Goal: Information Seeking & Learning: Check status

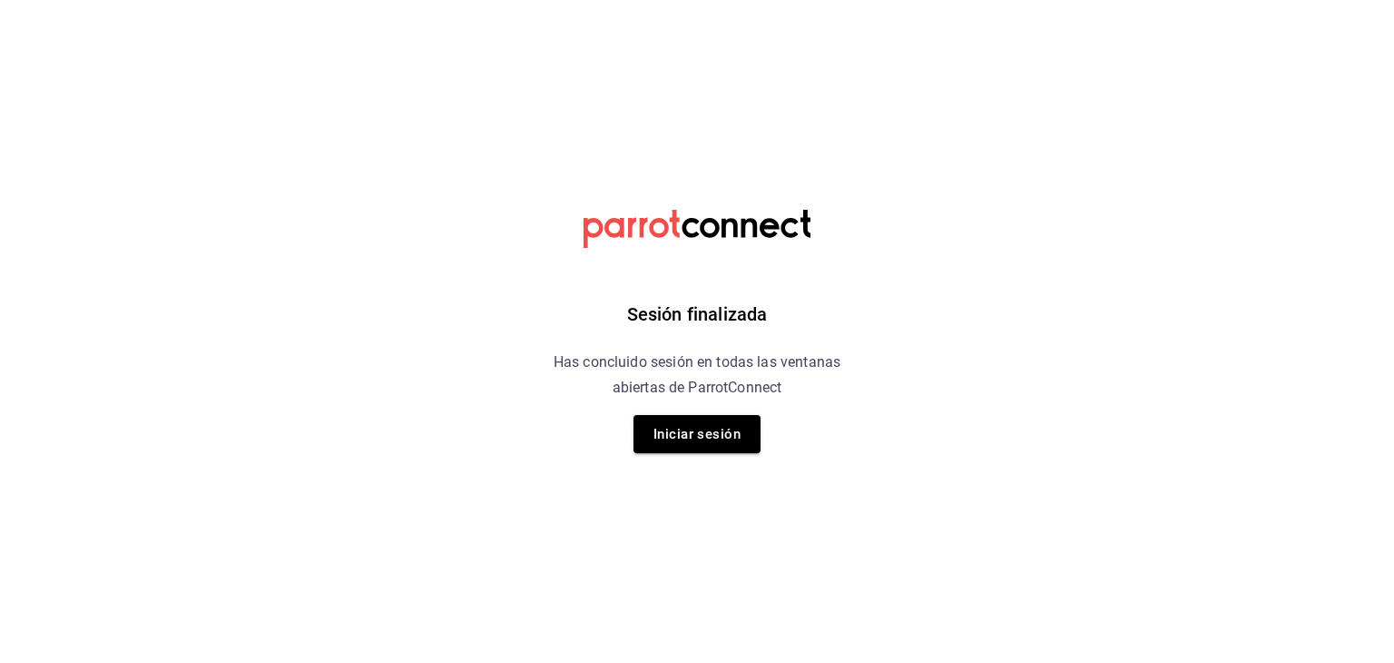
click at [766, 433] on div "Sesión finalizada Has concluido sesión en todas las ventanas abiertas de Parrot…" at bounding box center [697, 331] width 458 height 663
click at [713, 442] on button "Iniciar sesión" at bounding box center [697, 434] width 127 height 38
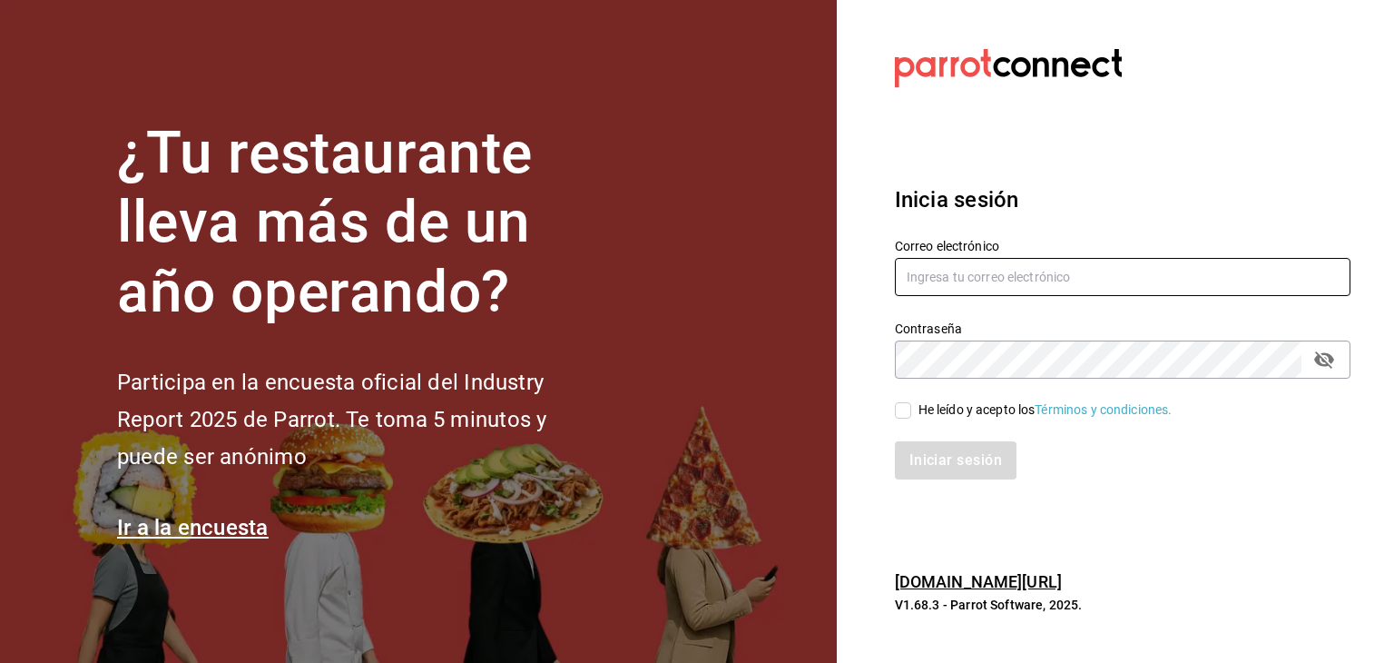
click at [920, 288] on input "text" at bounding box center [1123, 277] width 456 height 38
type input "[EMAIL_ADDRESS][DOMAIN_NAME]"
click at [941, 401] on div "He leído y acepto los Términos y condiciones." at bounding box center [1046, 409] width 254 height 19
click at [911, 402] on input "He leído y acepto los Términos y condiciones." at bounding box center [903, 410] width 16 height 16
checkbox input "true"
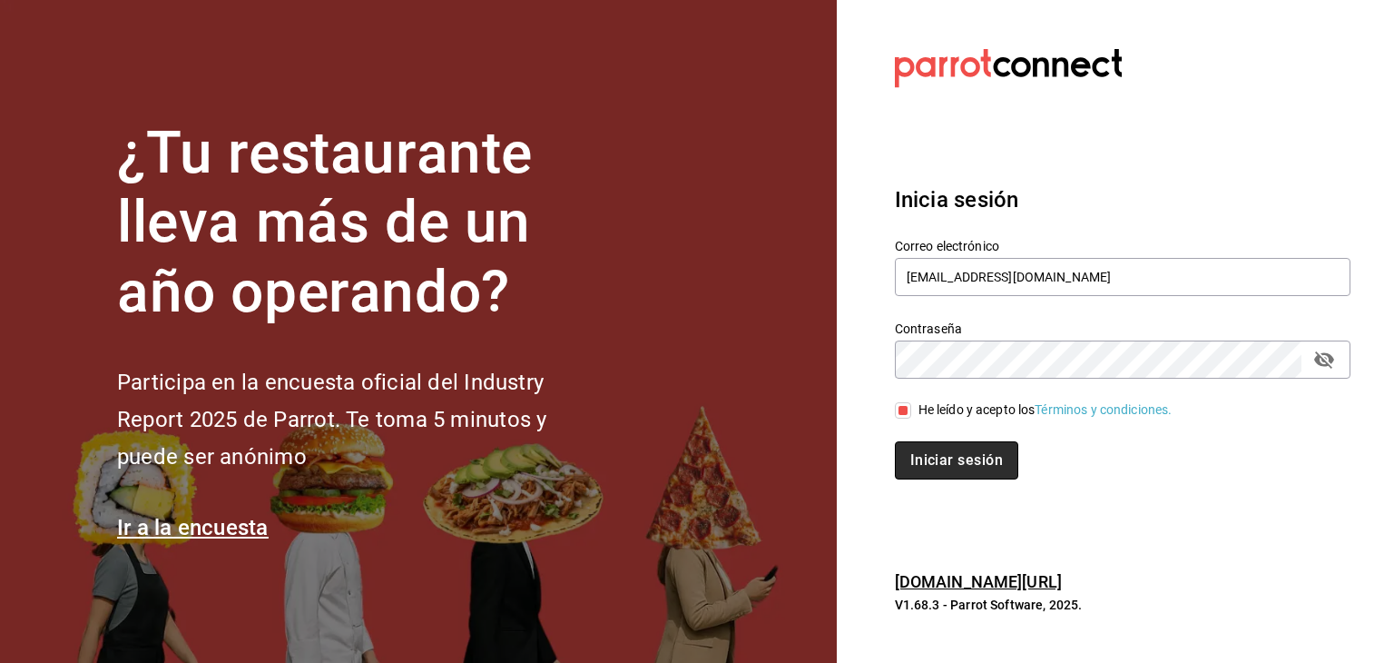
click at [950, 455] on button "Iniciar sesión" at bounding box center [956, 460] width 123 height 38
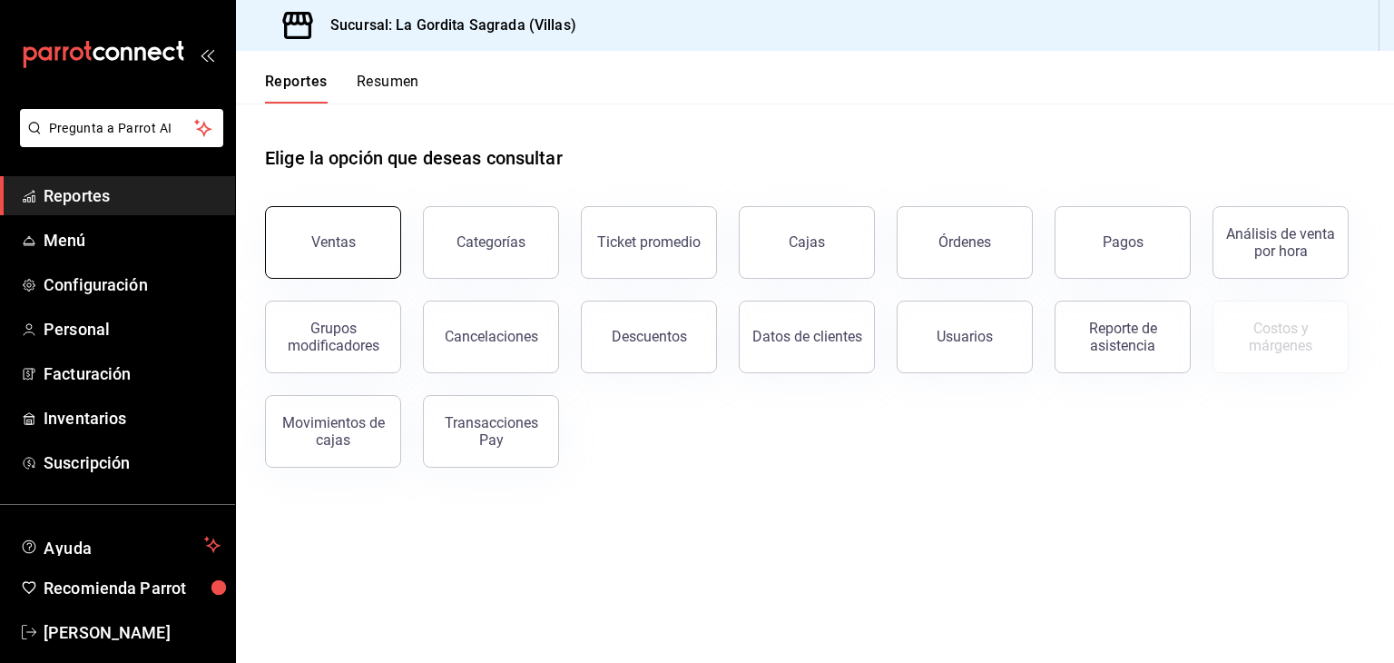
click at [302, 237] on button "Ventas" at bounding box center [333, 242] width 136 height 73
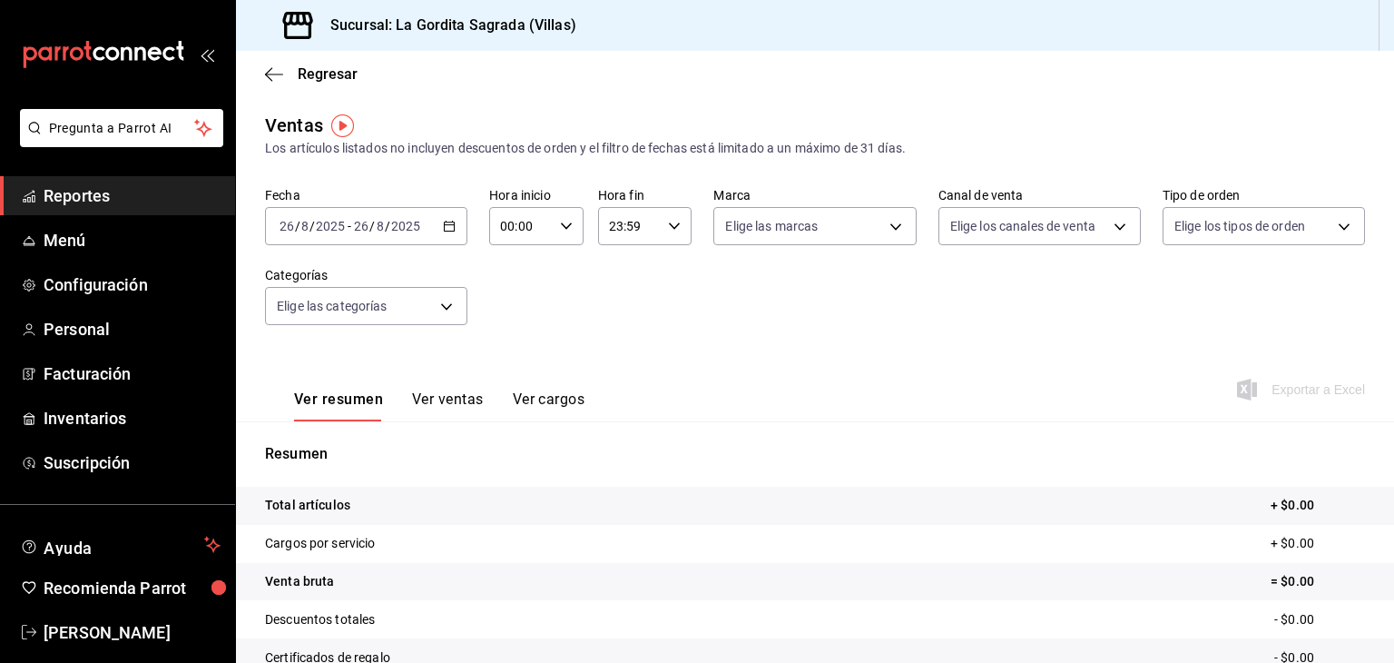
click at [439, 229] on div "2025-08-26 26 / 8 / 2025 - 2025-08-26 26 / 8 / 2025" at bounding box center [366, 226] width 202 height 38
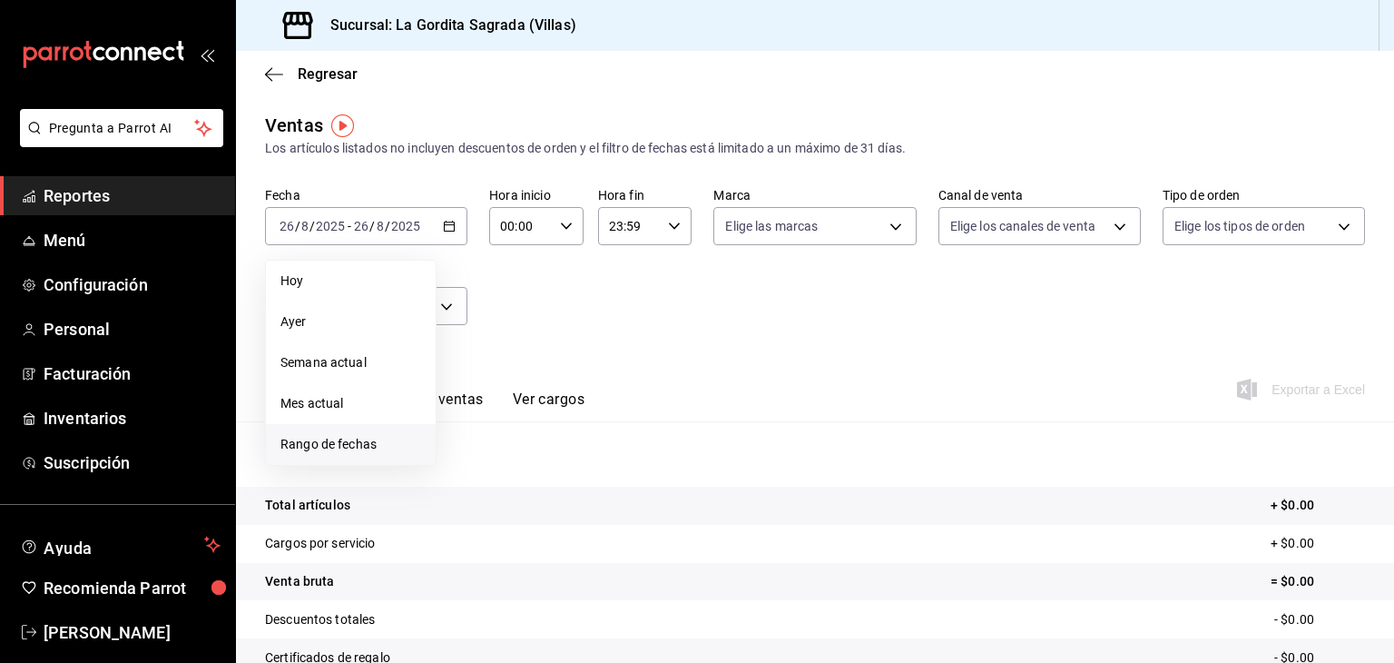
click at [321, 440] on span "Rango de fechas" at bounding box center [350, 444] width 141 height 19
click at [610, 345] on button "1" at bounding box center [603, 346] width 32 height 33
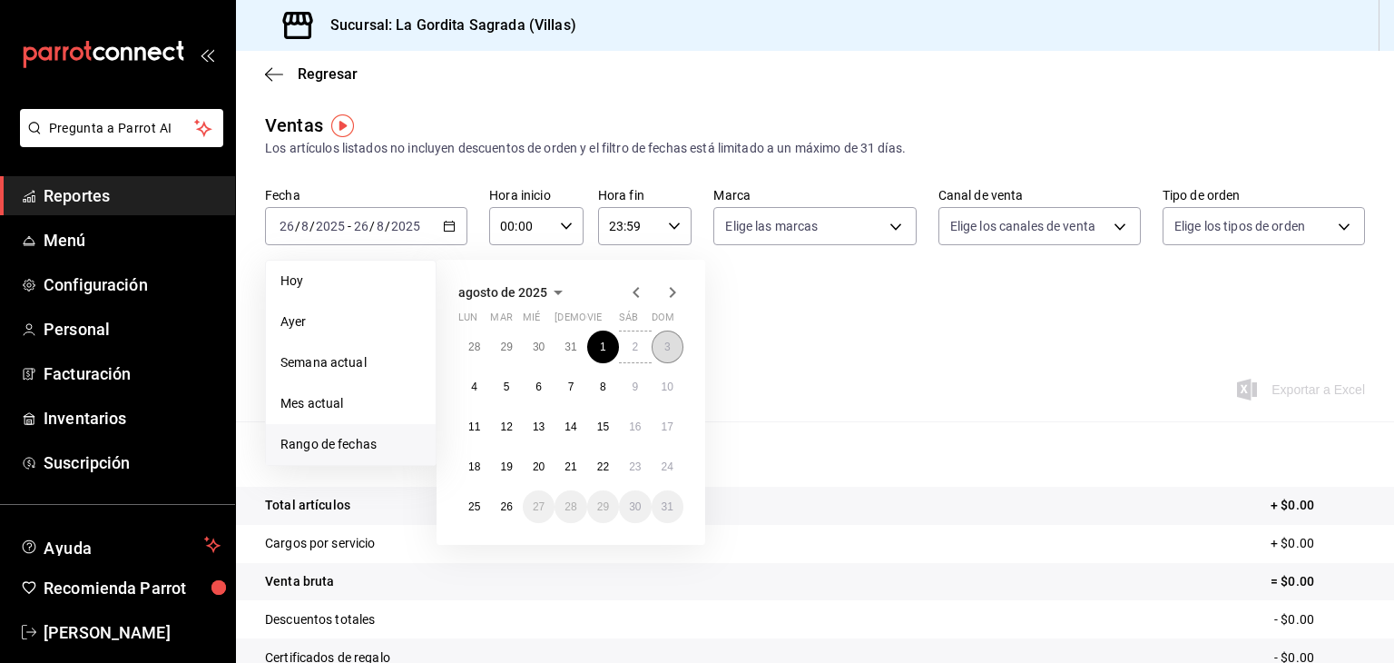
click at [673, 342] on button "3" at bounding box center [668, 346] width 32 height 33
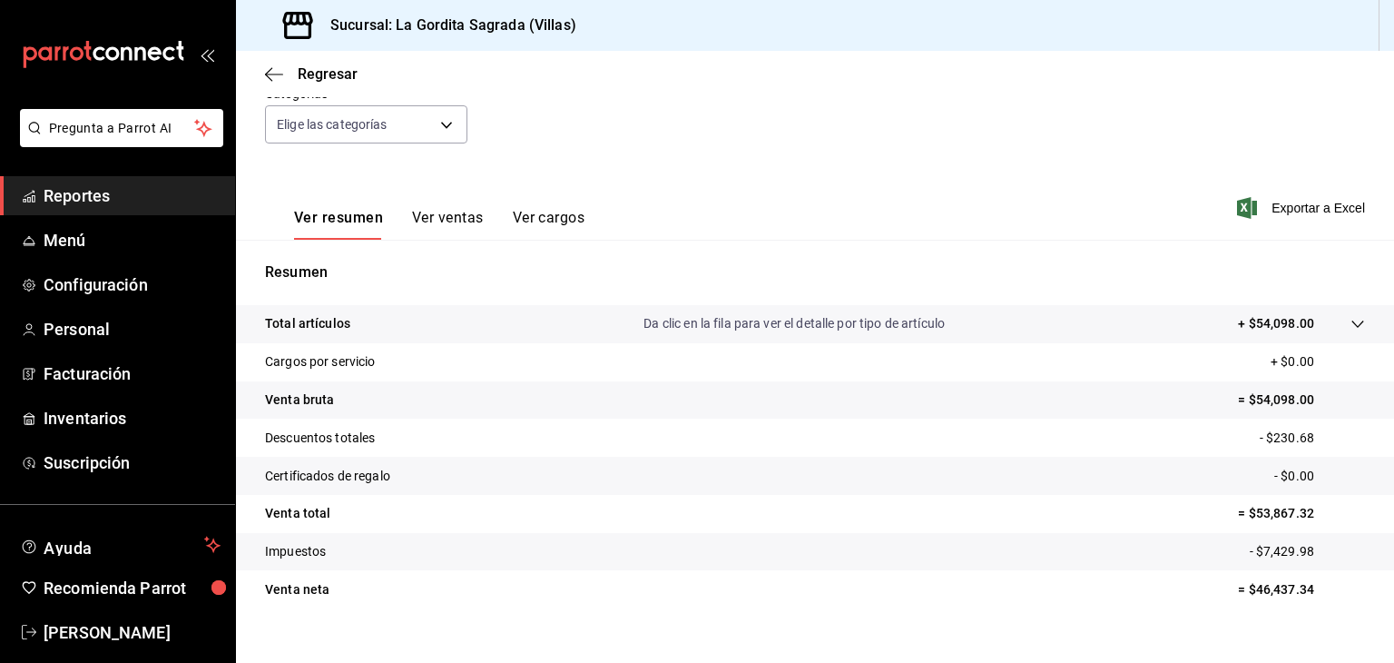
scroll to position [91, 0]
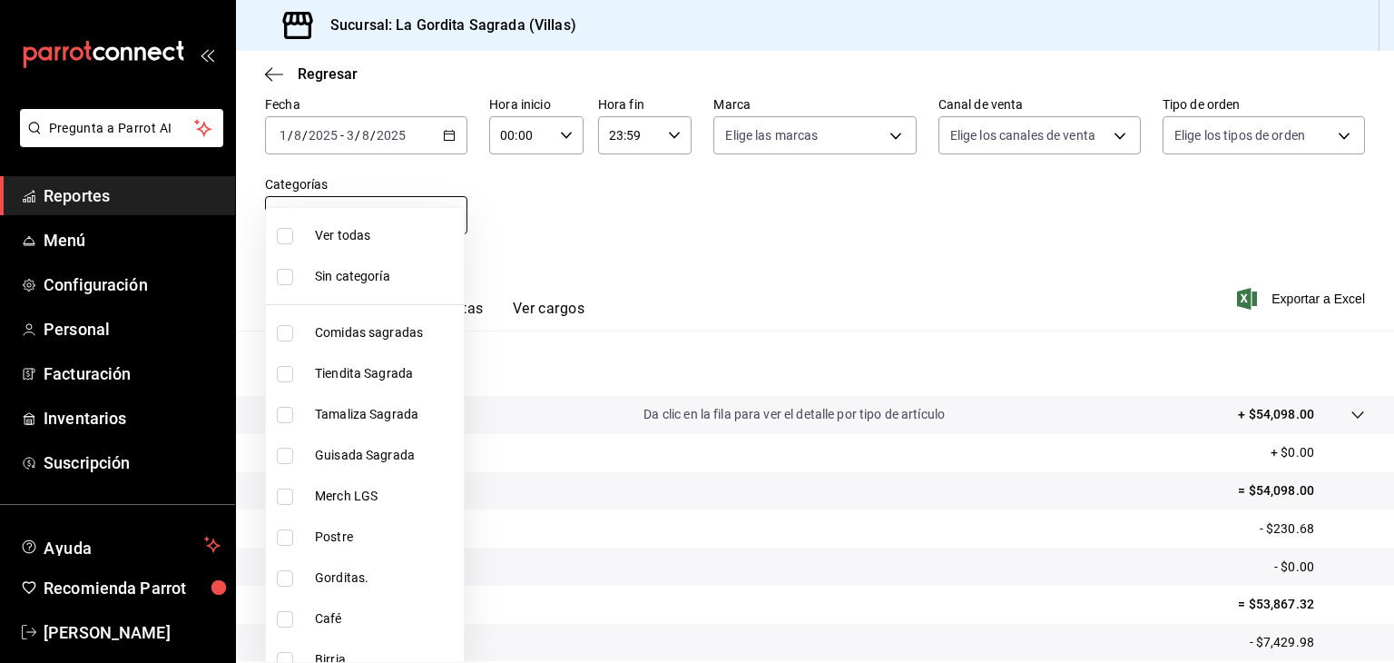
click at [419, 226] on body "Pregunta a Parrot AI Reportes Menú Configuración Personal Facturación Inventari…" at bounding box center [697, 331] width 1394 height 663
drag, startPoint x: 345, startPoint y: 573, endPoint x: 419, endPoint y: 544, distance: 79.9
click at [343, 572] on span "Gorditas." at bounding box center [386, 577] width 142 height 19
type input "90140c9c-87e3-4ff0-a2fe-5ff6cc928571"
checkbox input "true"
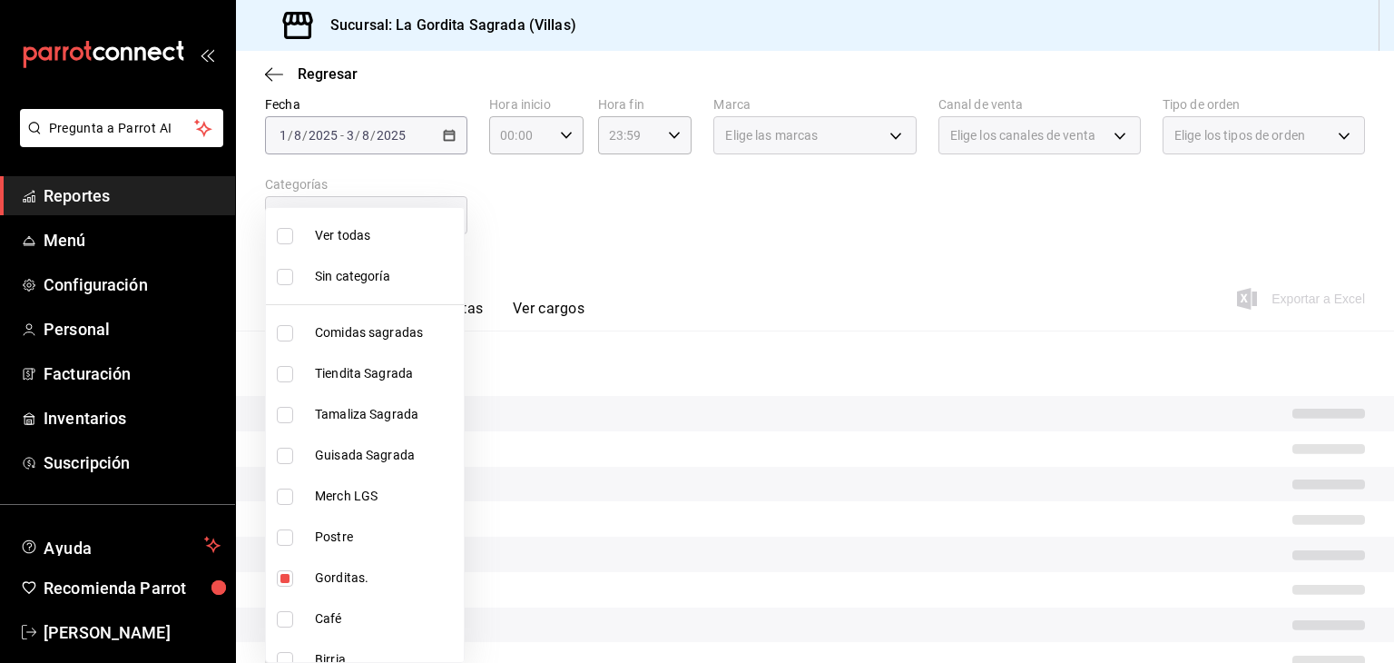
click at [657, 220] on div at bounding box center [697, 331] width 1394 height 663
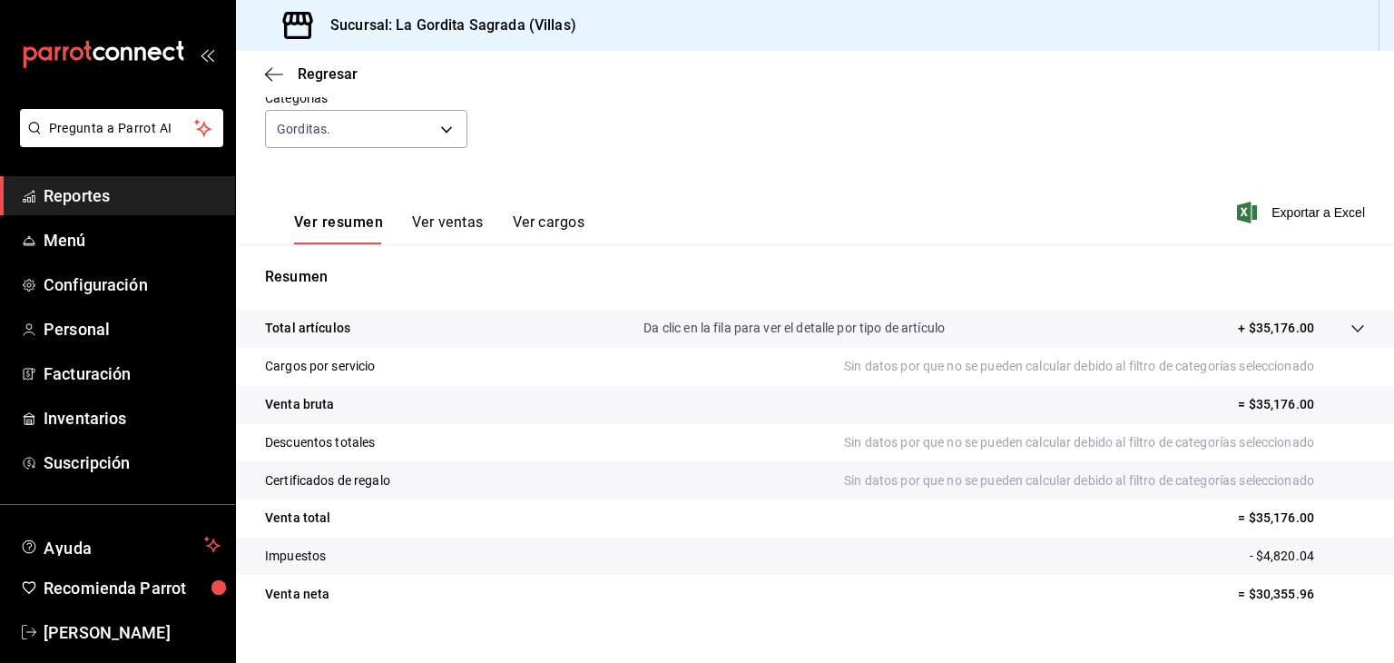
scroll to position [207, 0]
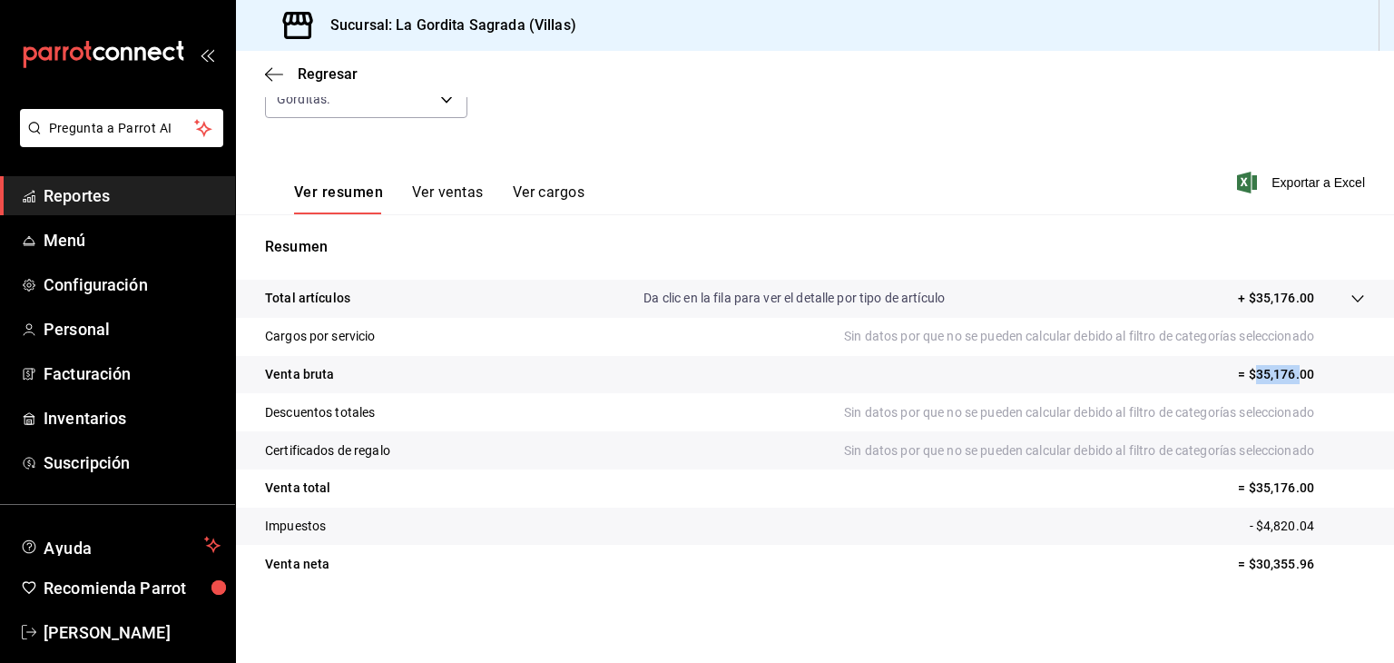
drag, startPoint x: 1239, startPoint y: 371, endPoint x: 1287, endPoint y: 365, distance: 48.5
click at [1287, 365] on p "= $35,176.00" at bounding box center [1301, 374] width 127 height 19
copy p "35,176."
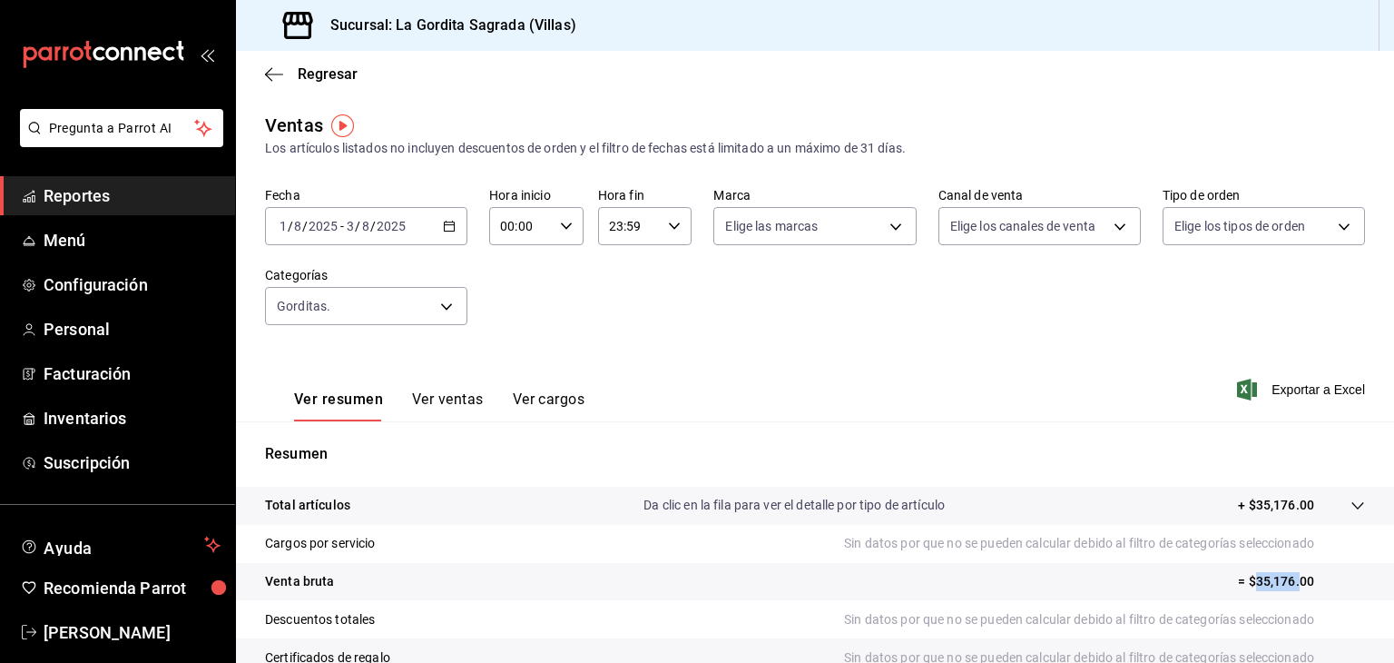
click at [444, 221] on icon "button" at bounding box center [449, 226] width 13 height 13
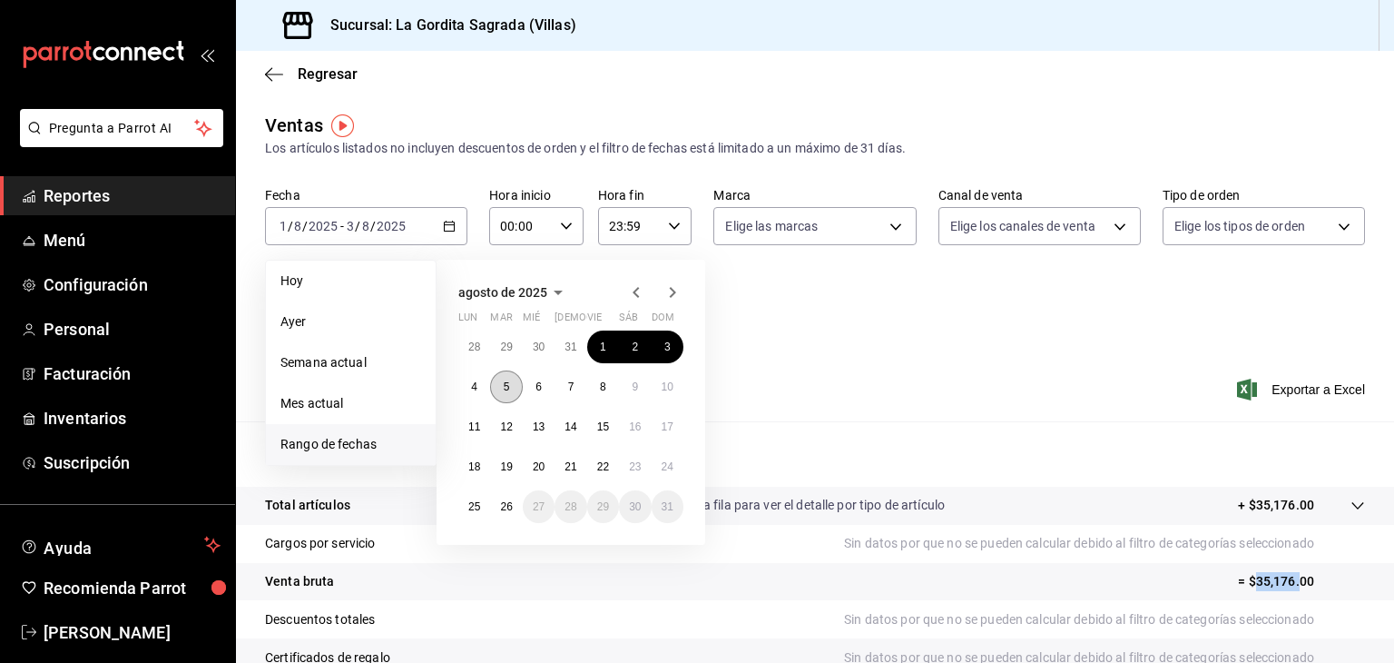
click at [501, 380] on button "5" at bounding box center [506, 386] width 32 height 33
click at [674, 386] on button "10" at bounding box center [668, 386] width 32 height 33
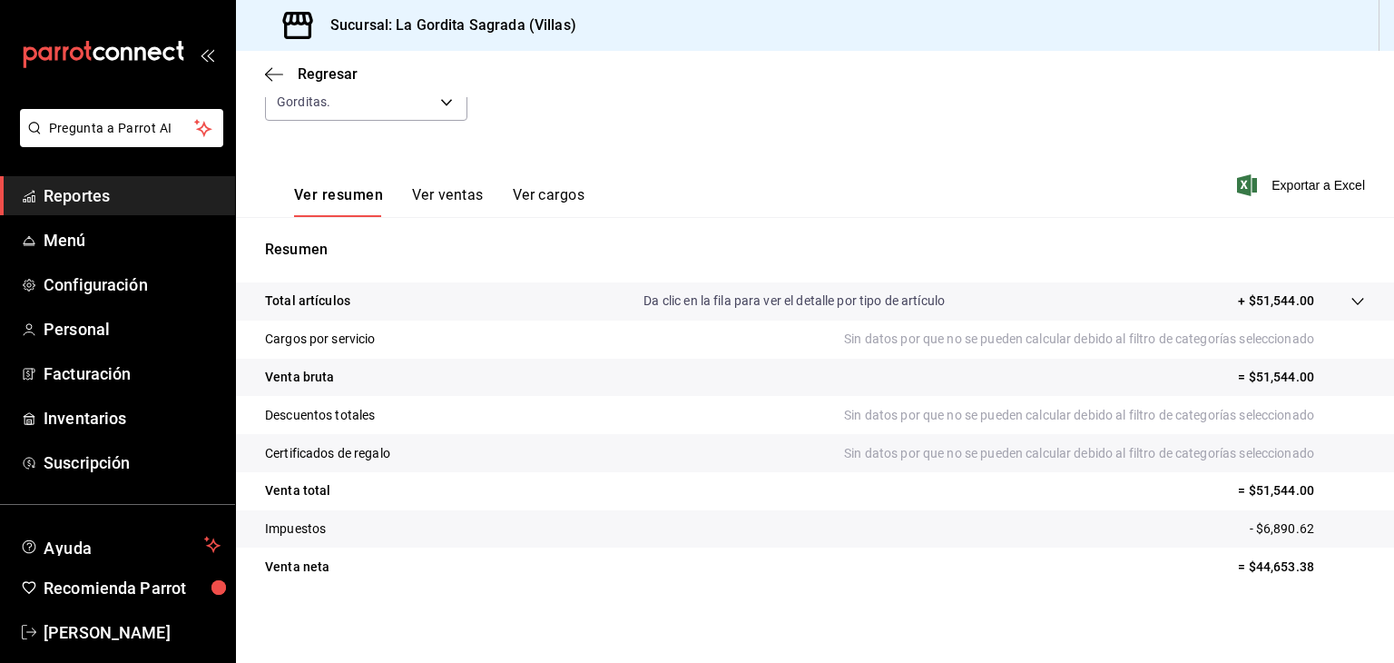
scroll to position [207, 0]
drag, startPoint x: 1239, startPoint y: 377, endPoint x: 1284, endPoint y: 373, distance: 45.5
click at [1323, 369] on p "= $51,544.00" at bounding box center [1301, 374] width 127 height 19
copy p "51,544.00"
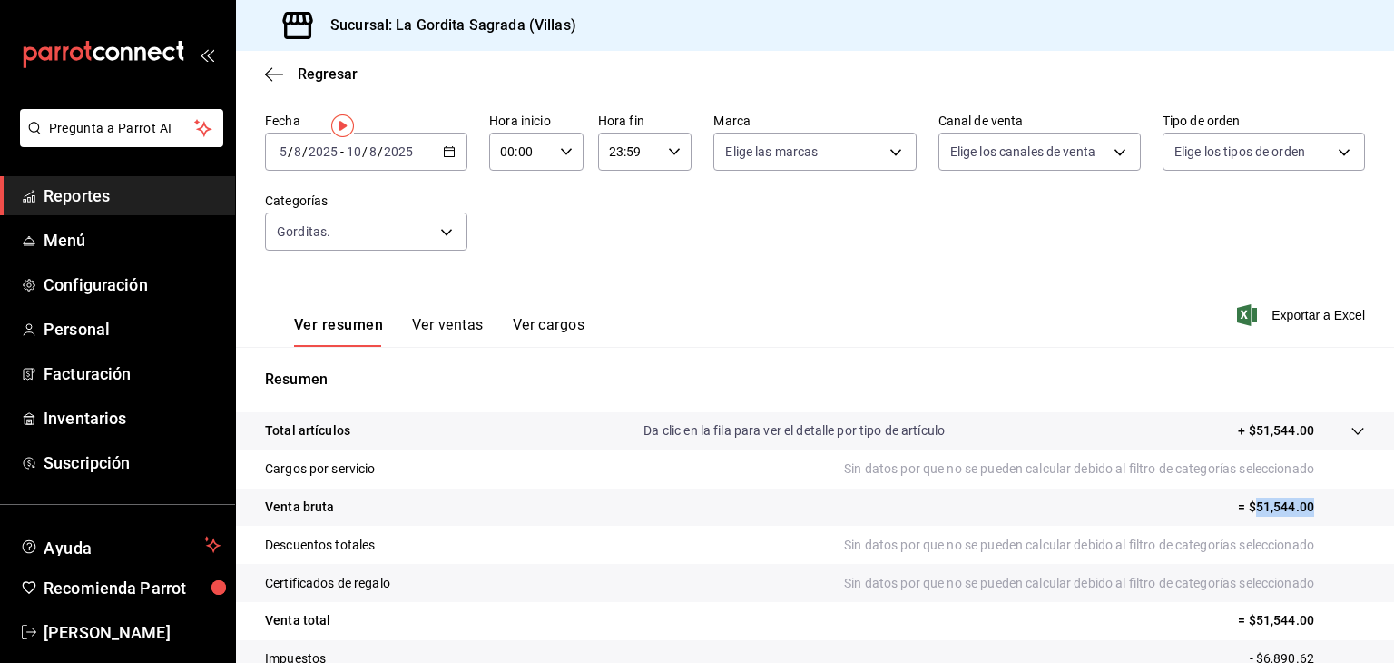
scroll to position [0, 0]
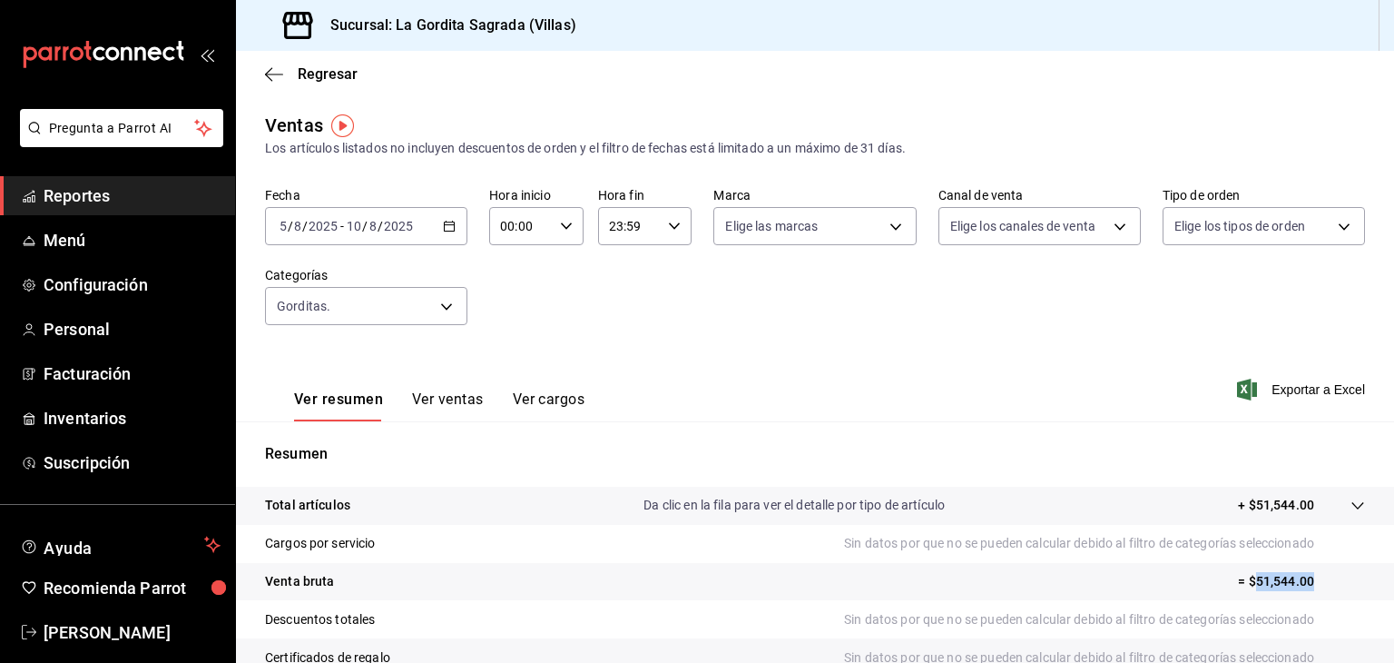
click at [446, 222] on icon "button" at bounding box center [449, 226] width 13 height 13
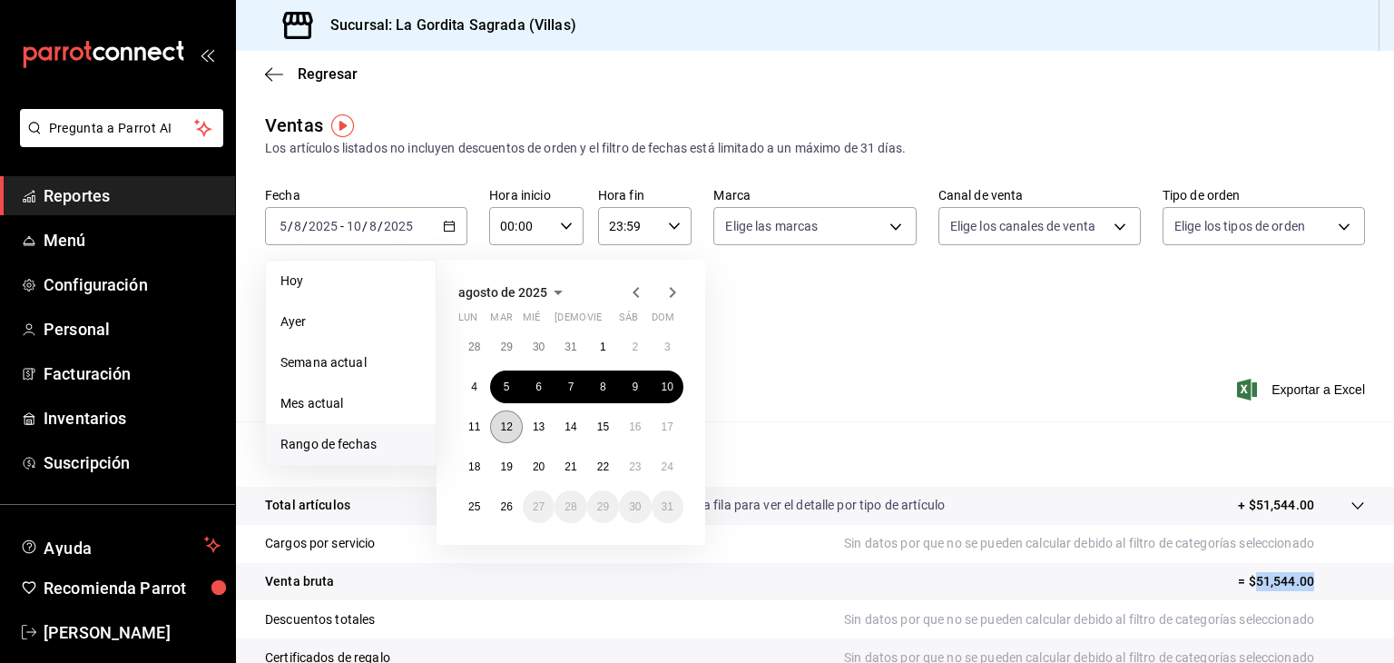
click at [502, 413] on button "12" at bounding box center [506, 426] width 32 height 33
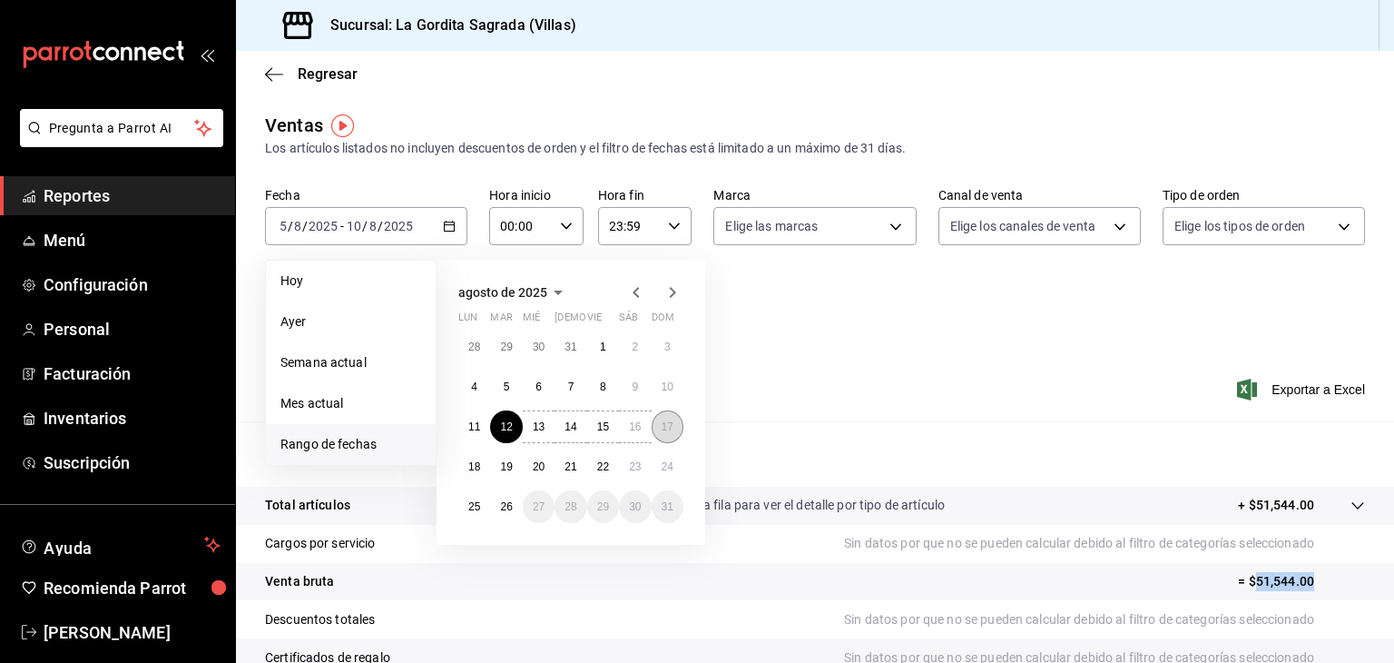
click at [662, 422] on button "17" at bounding box center [668, 426] width 32 height 33
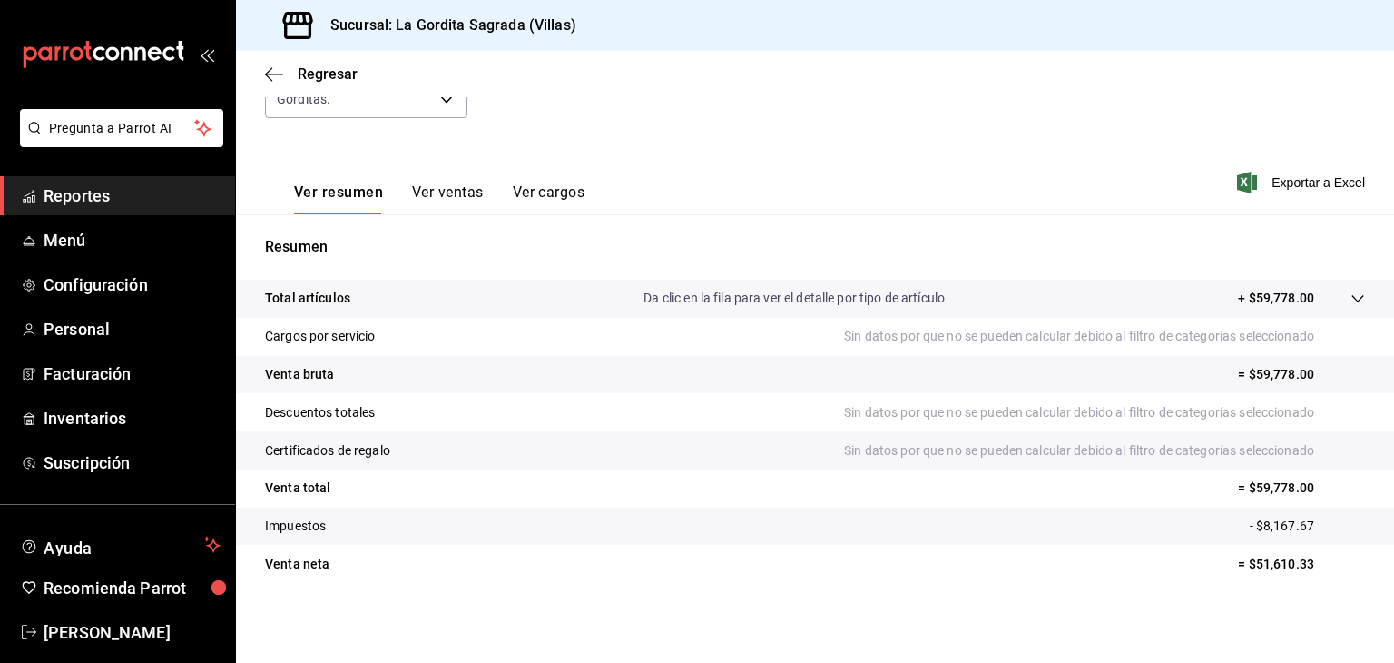
scroll to position [207, 0]
drag, startPoint x: 1236, startPoint y: 368, endPoint x: 1249, endPoint y: 369, distance: 12.8
click at [1249, 369] on p "= $59,778.00" at bounding box center [1301, 374] width 127 height 19
click at [1249, 371] on p "= $59,778.00" at bounding box center [1301, 374] width 127 height 19
drag, startPoint x: 1244, startPoint y: 371, endPoint x: 1302, endPoint y: 368, distance: 57.3
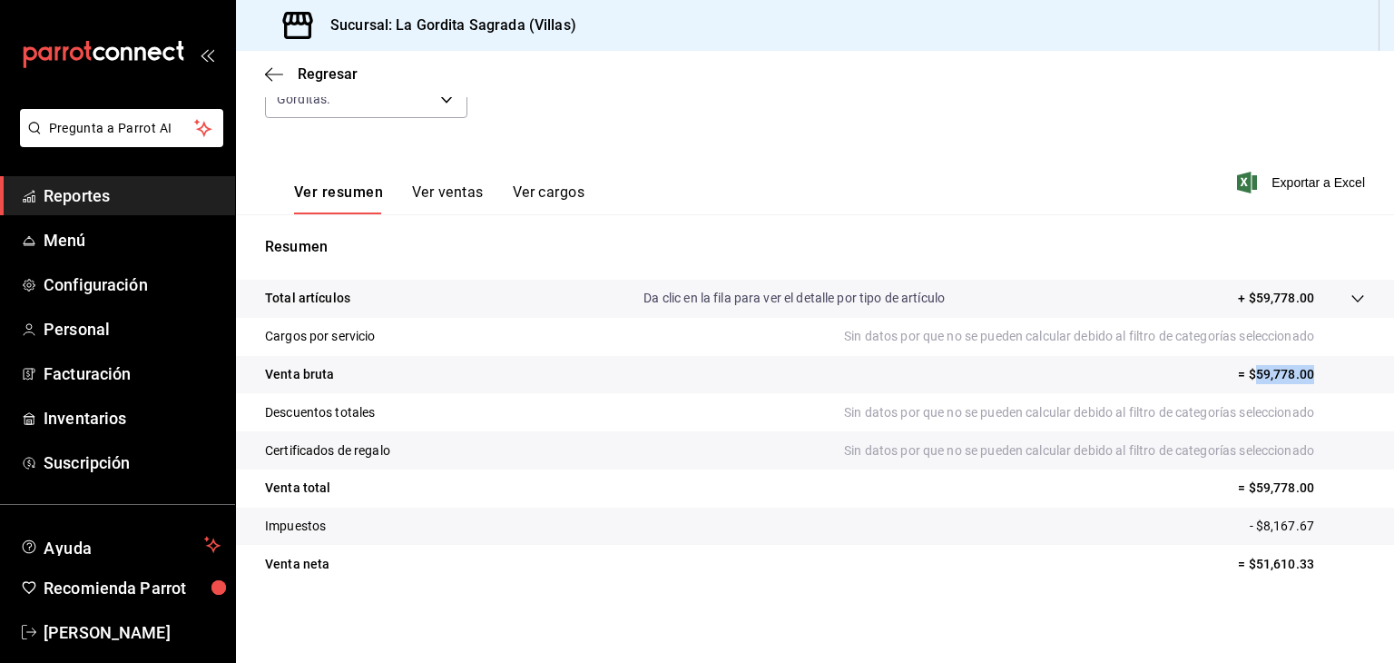
click at [1302, 368] on p "= $59,778.00" at bounding box center [1301, 374] width 127 height 19
copy p "59,778.00"
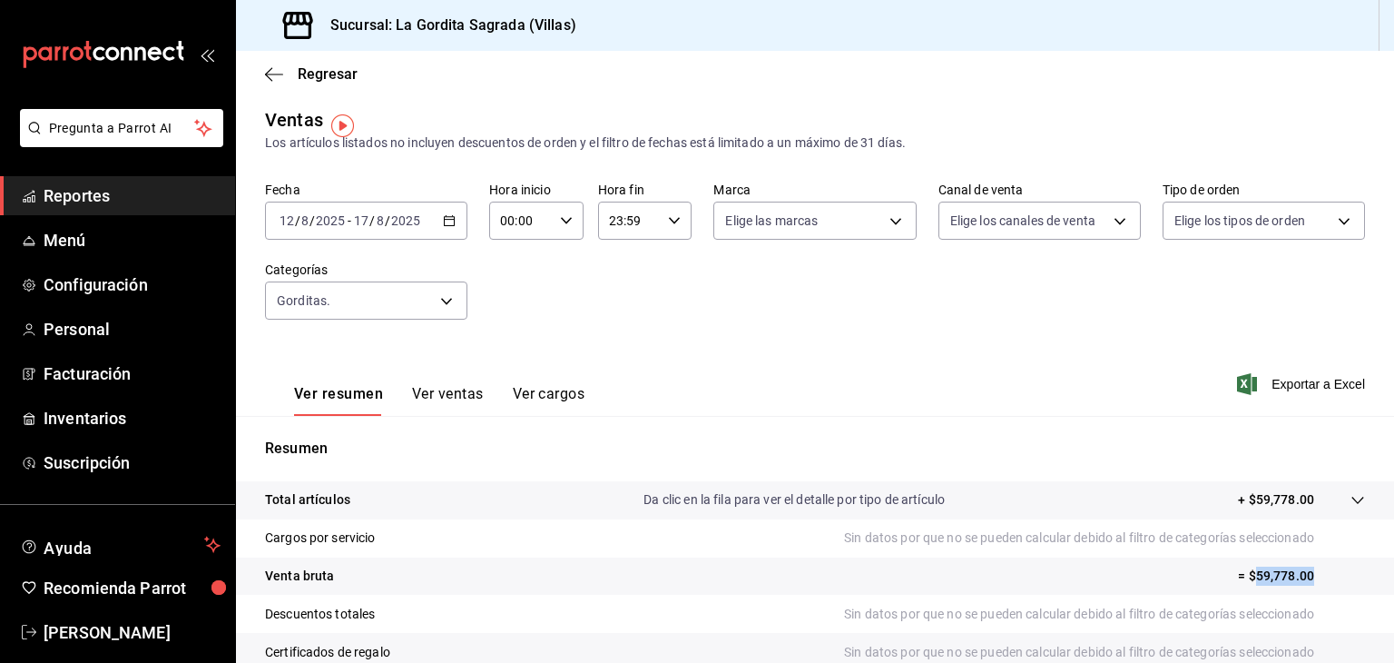
scroll to position [0, 0]
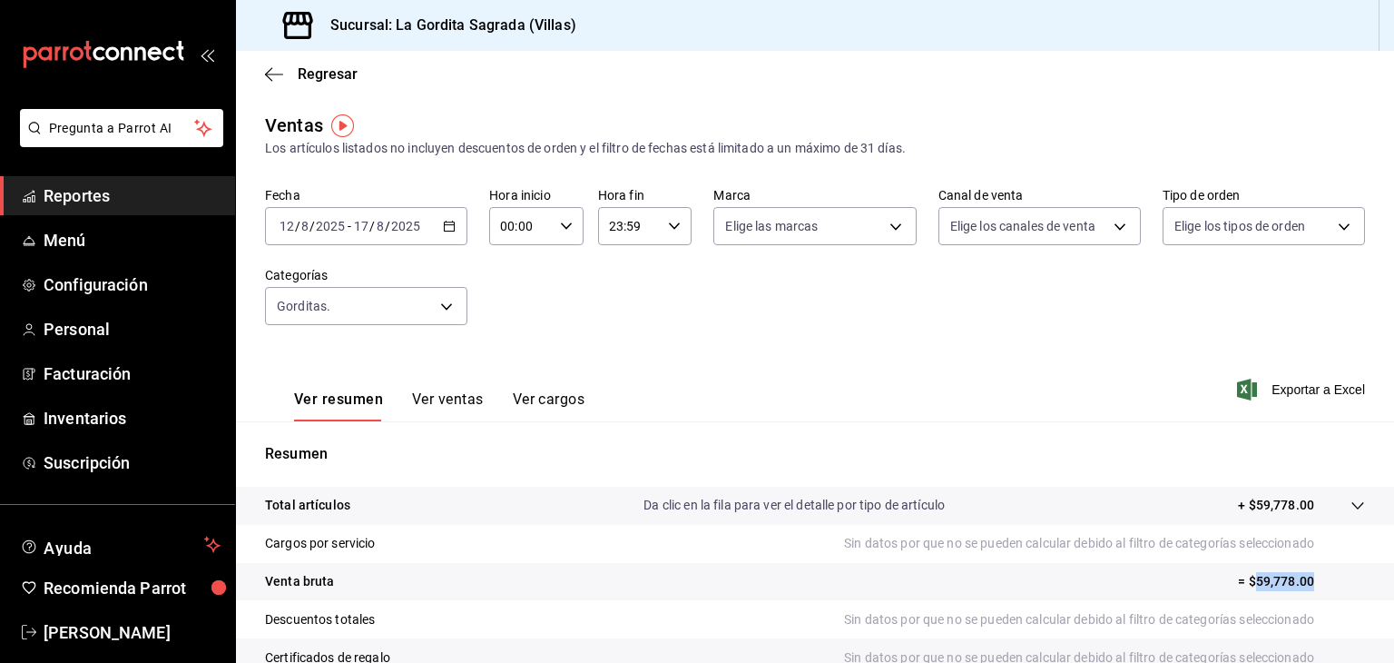
click at [445, 224] on \(Stroke\) "button" at bounding box center [450, 224] width 10 height 1
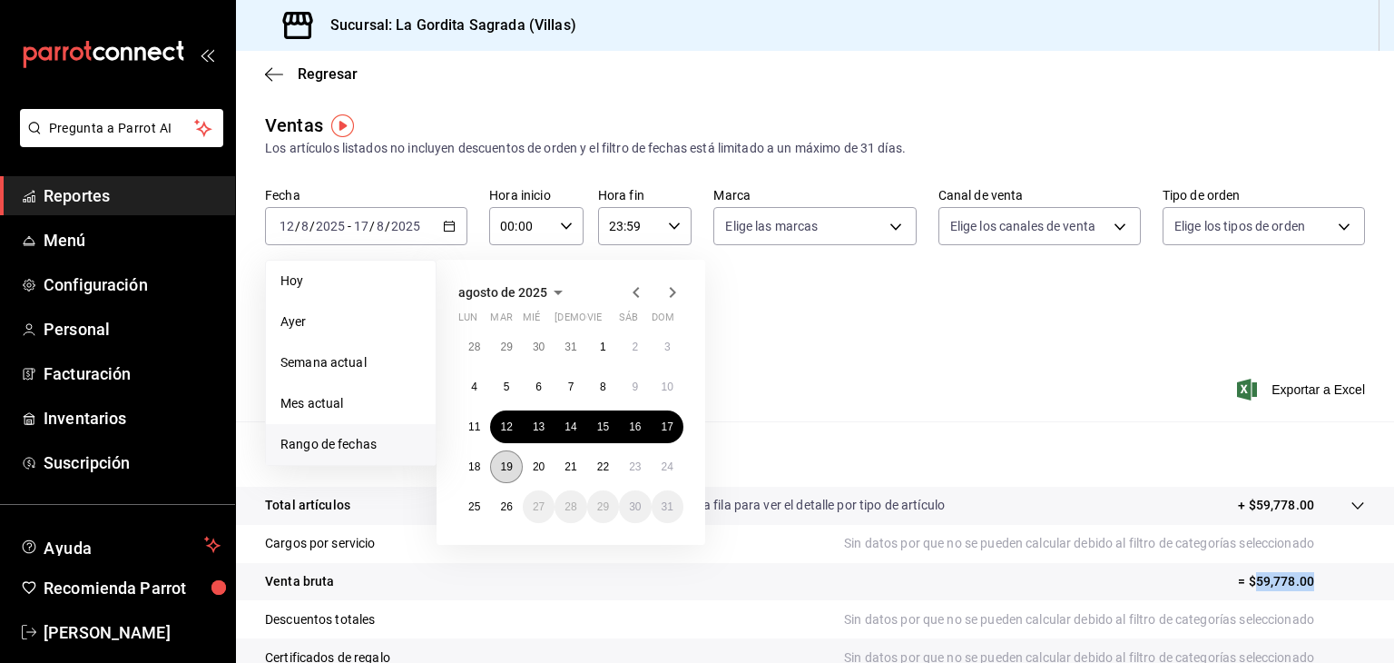
click at [500, 465] on abbr "19" at bounding box center [506, 466] width 12 height 13
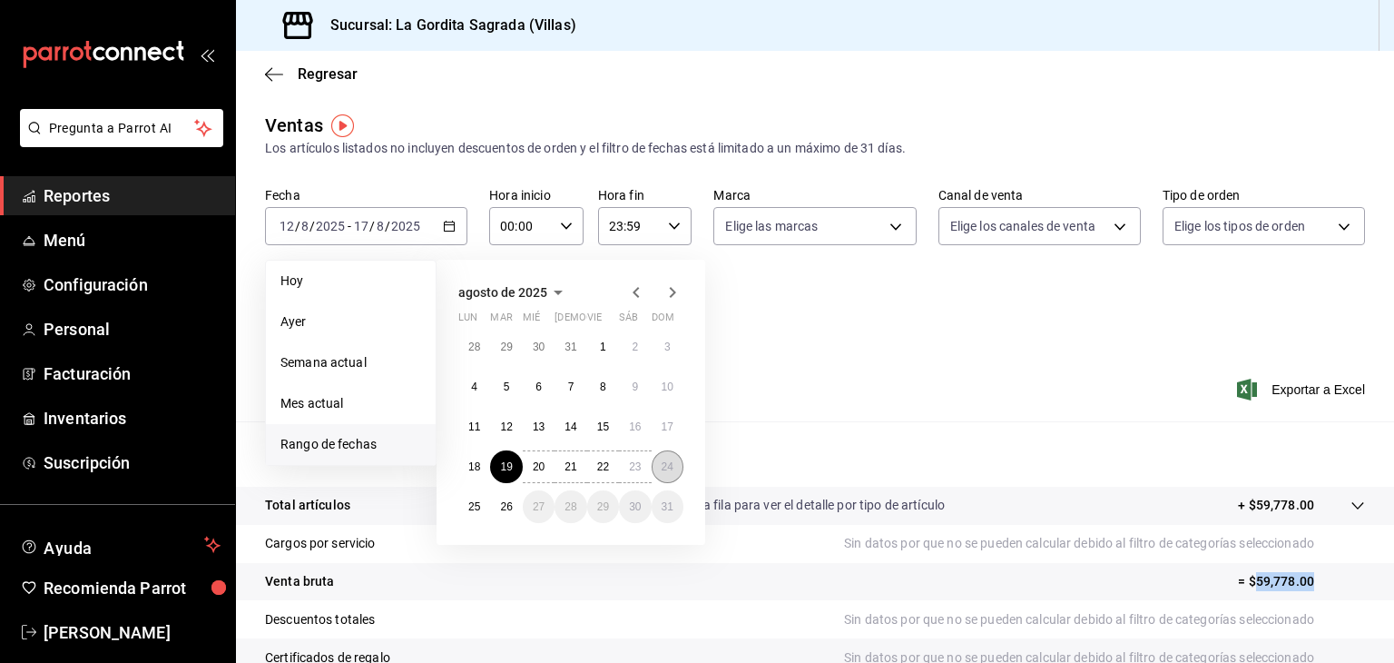
click at [665, 467] on abbr "24" at bounding box center [668, 466] width 12 height 13
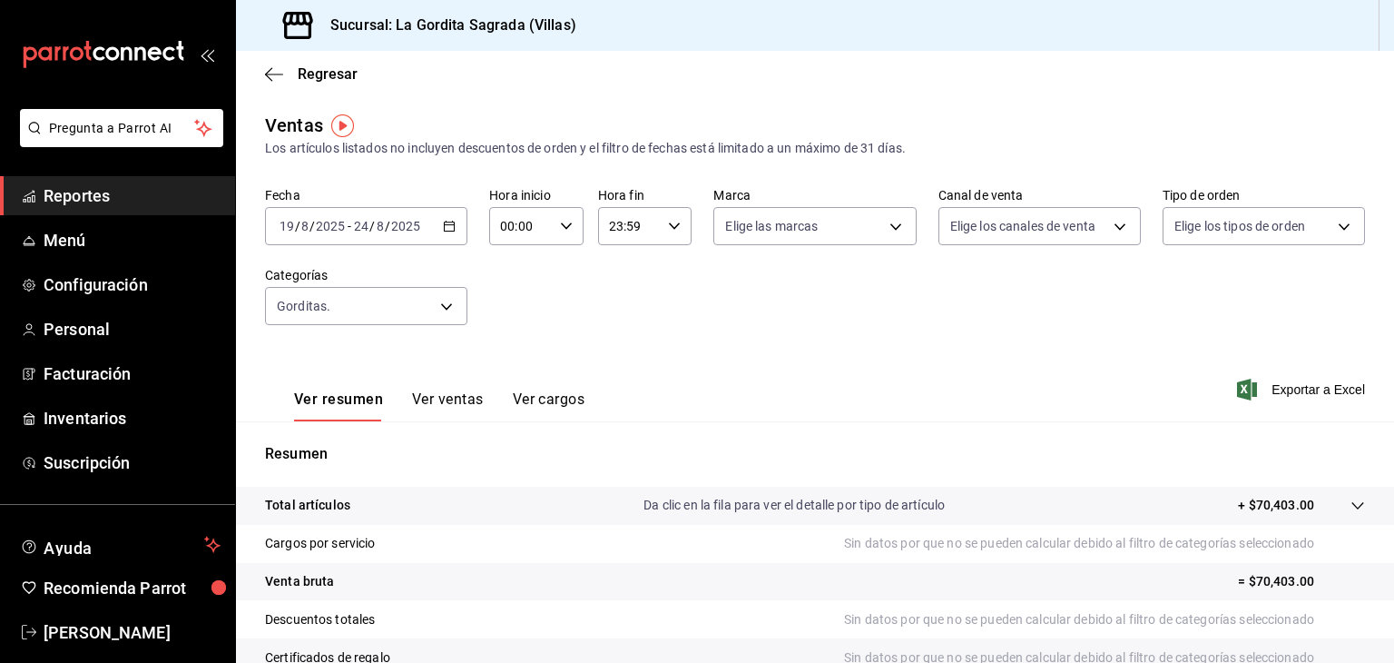
click at [447, 224] on \(Stroke\) "button" at bounding box center [450, 224] width 10 height 1
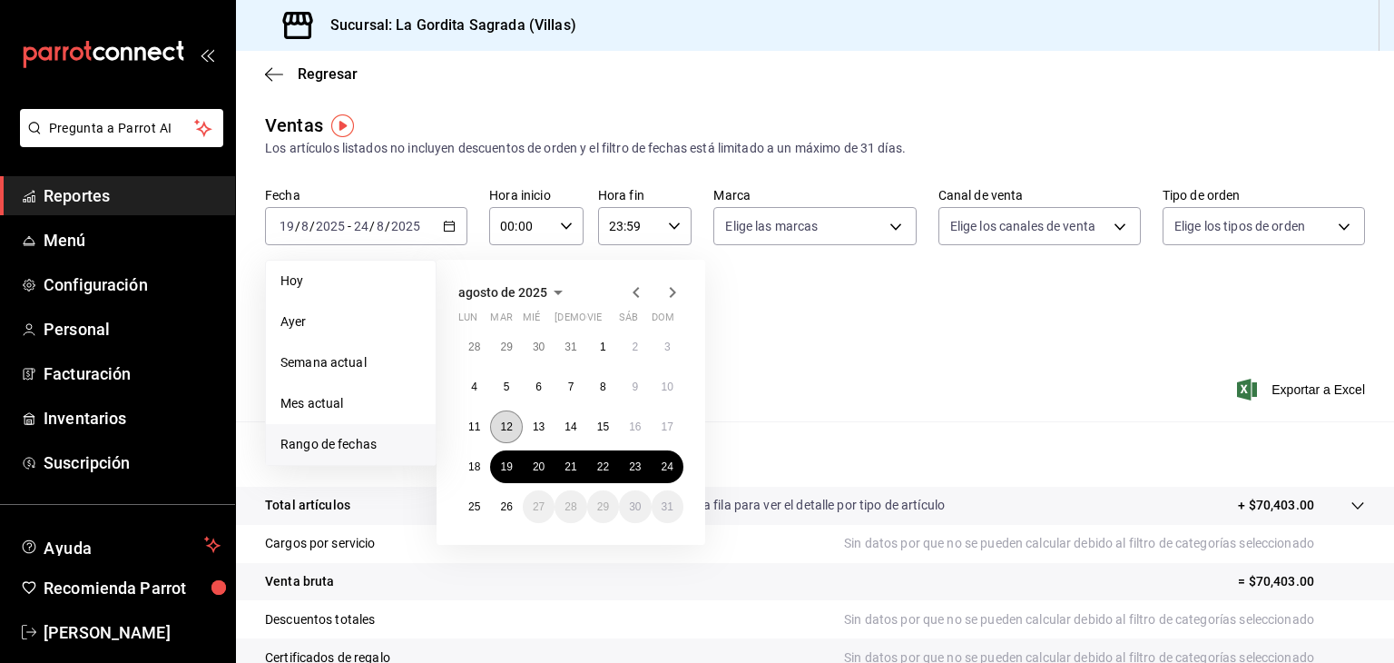
click at [505, 420] on abbr "12" at bounding box center [506, 426] width 12 height 13
click at [672, 440] on button "17" at bounding box center [668, 426] width 32 height 33
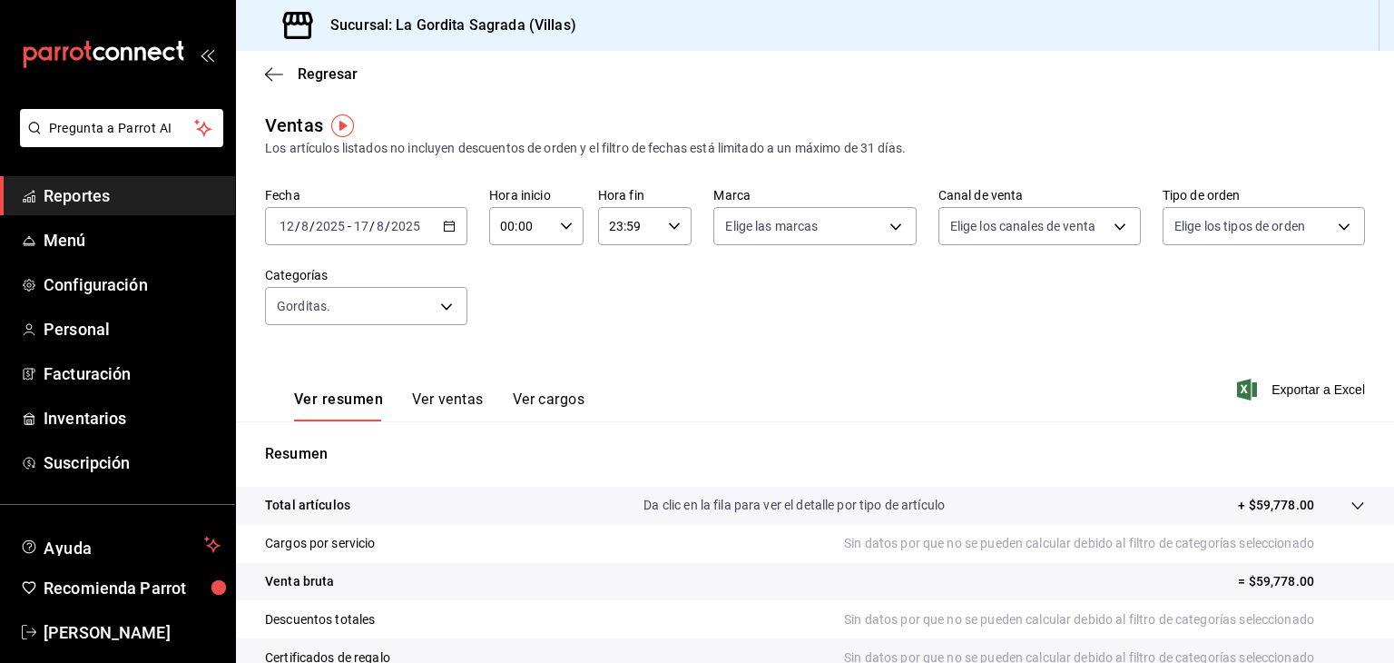
click at [447, 231] on icon "button" at bounding box center [449, 226] width 13 height 13
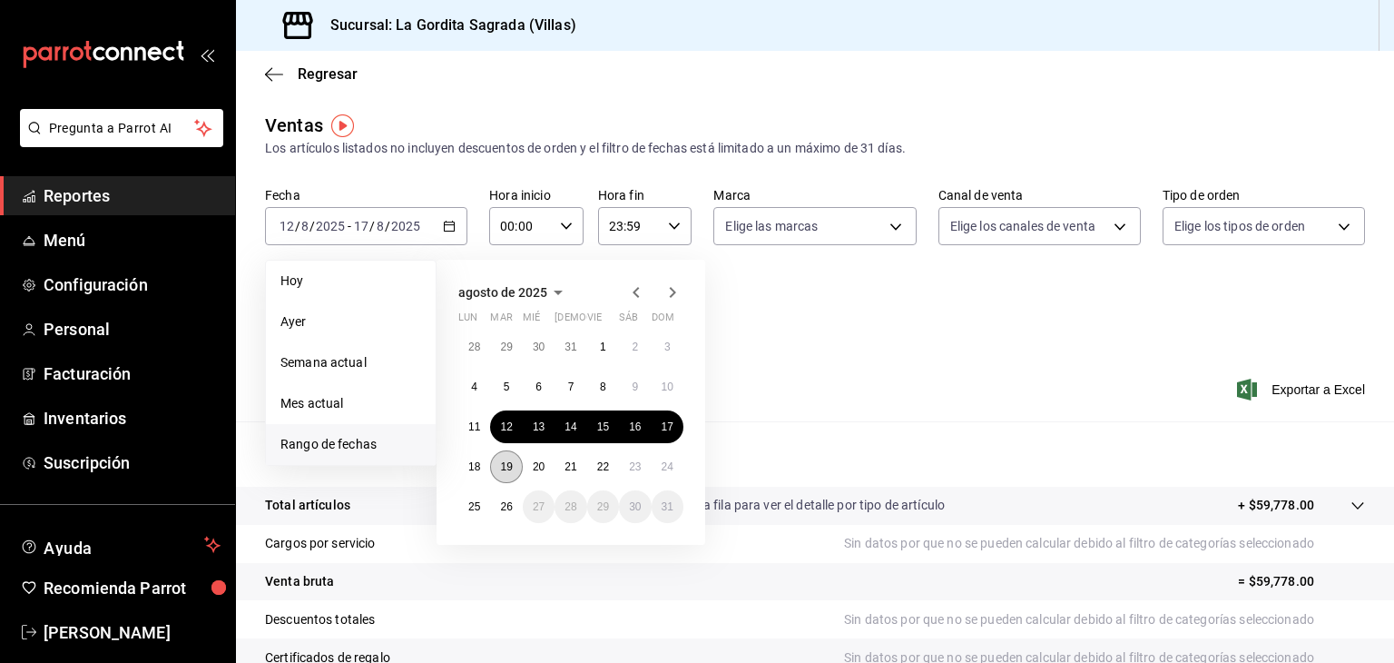
click at [506, 467] on abbr "19" at bounding box center [506, 466] width 12 height 13
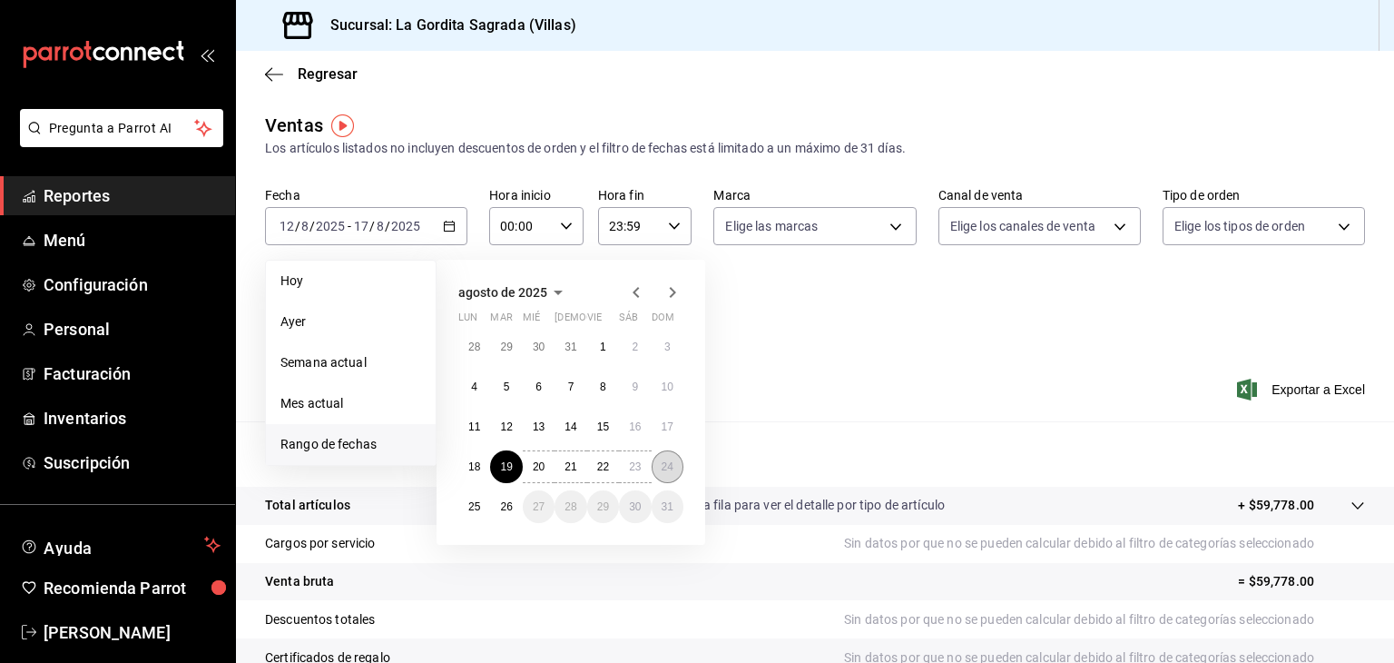
click at [674, 462] on button "24" at bounding box center [668, 466] width 32 height 33
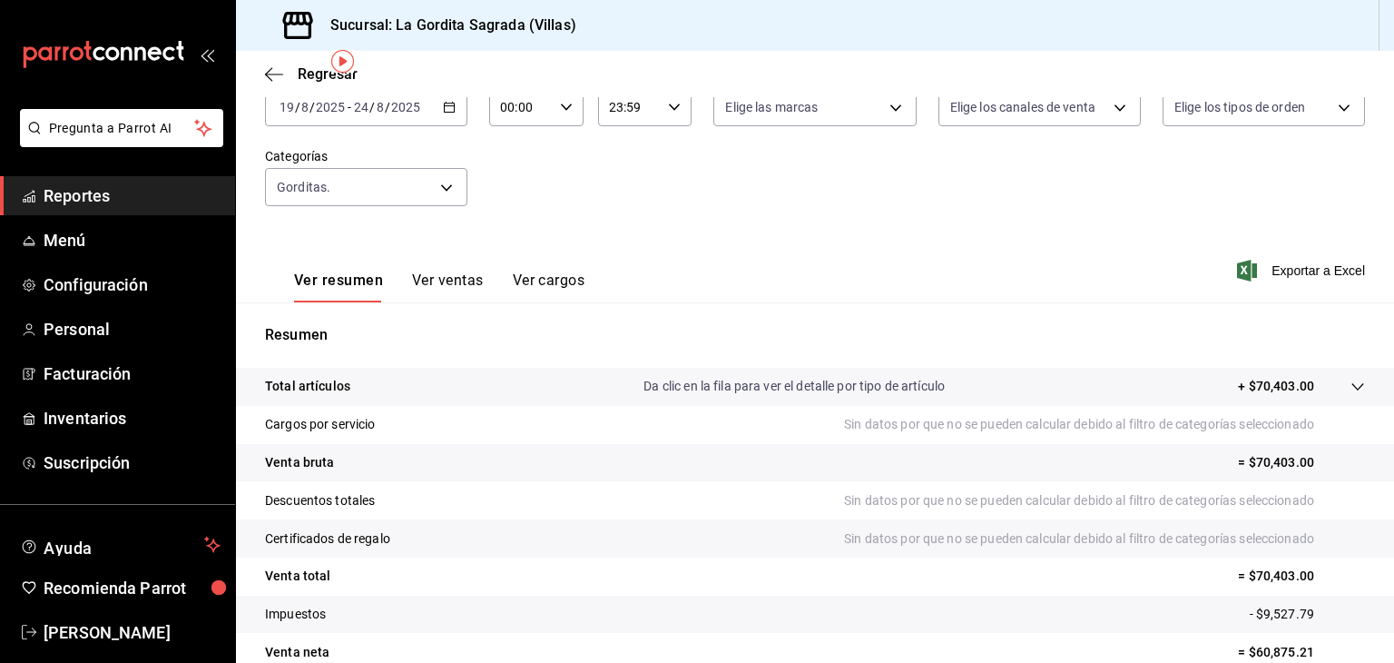
scroll to position [207, 0]
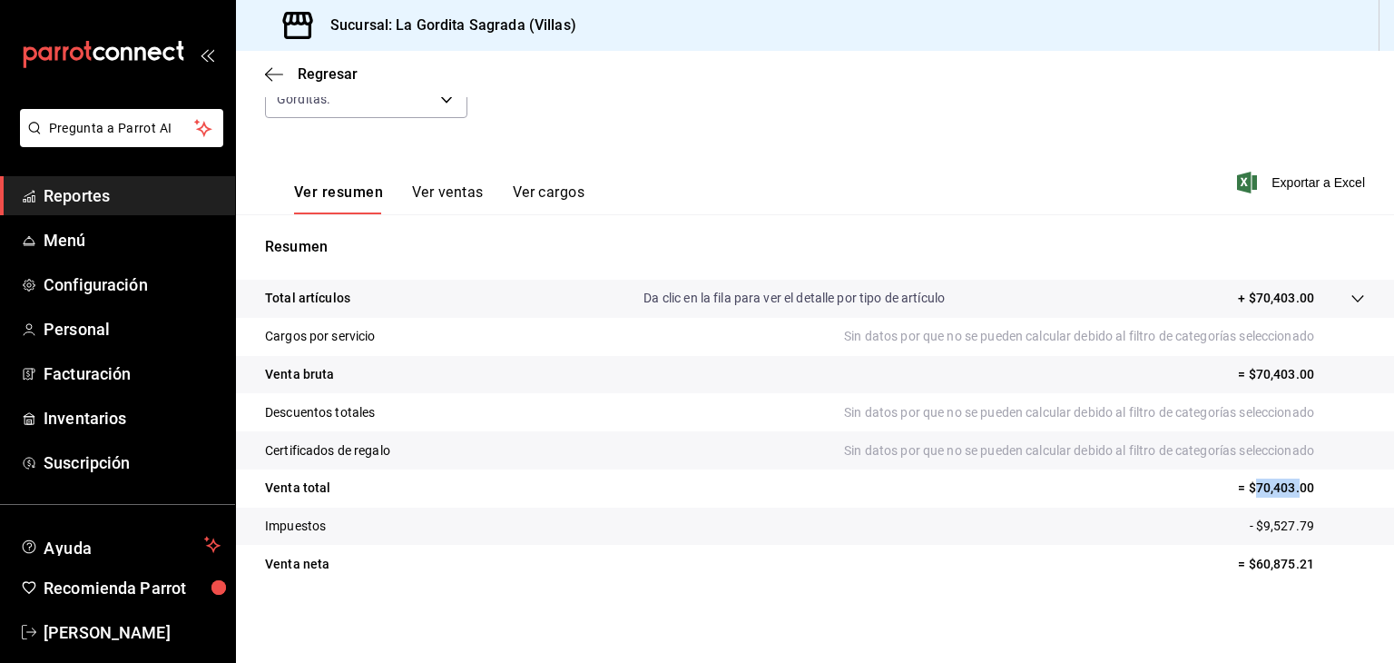
drag, startPoint x: 1242, startPoint y: 494, endPoint x: 1285, endPoint y: 494, distance: 43.6
click at [1285, 494] on p "= $70,403.00" at bounding box center [1301, 487] width 127 height 19
copy p "70,403."
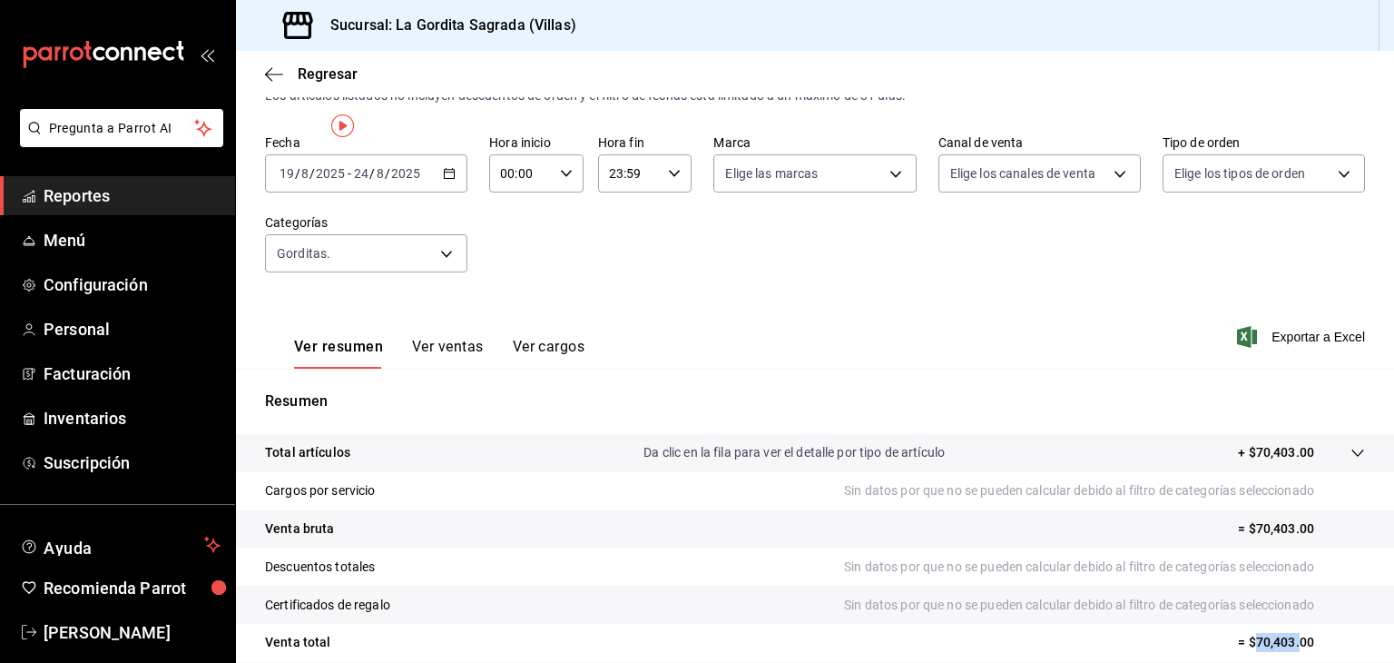
scroll to position [0, 0]
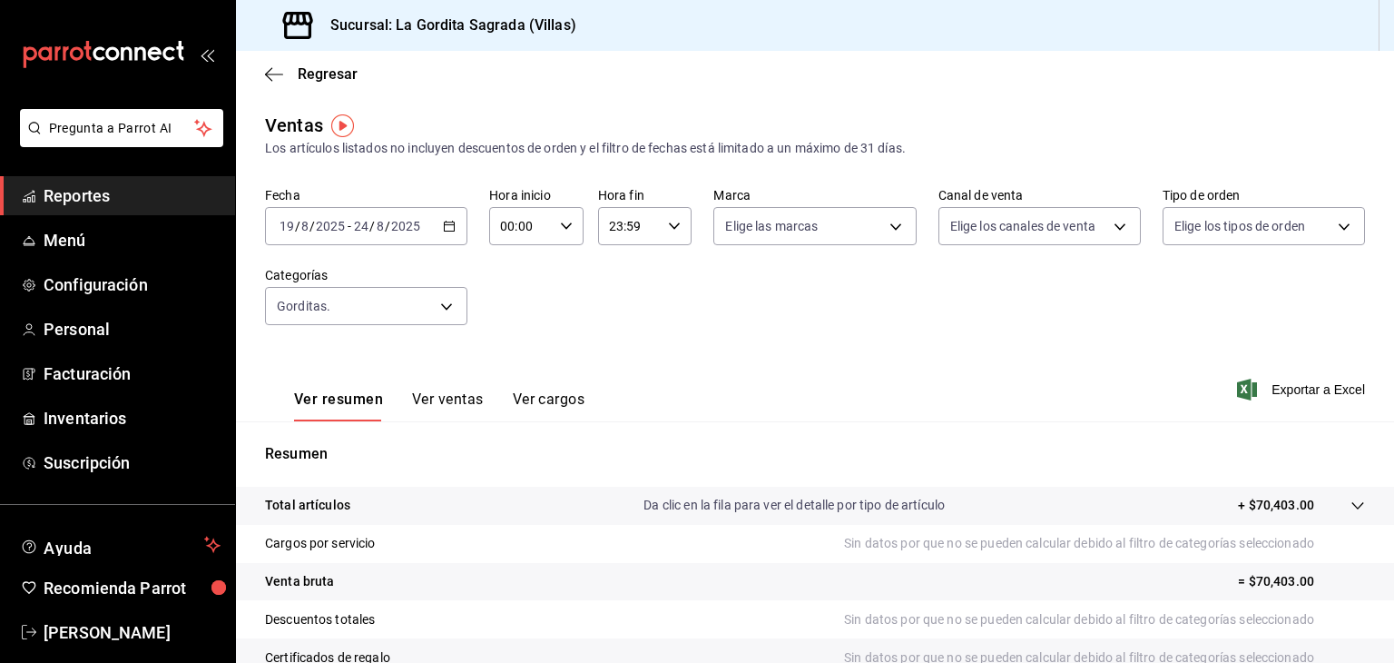
click at [437, 233] on div "2025-08-19 19 / 8 / 2025 - 2025-08-24 24 / 8 / 2025" at bounding box center [366, 226] width 202 height 38
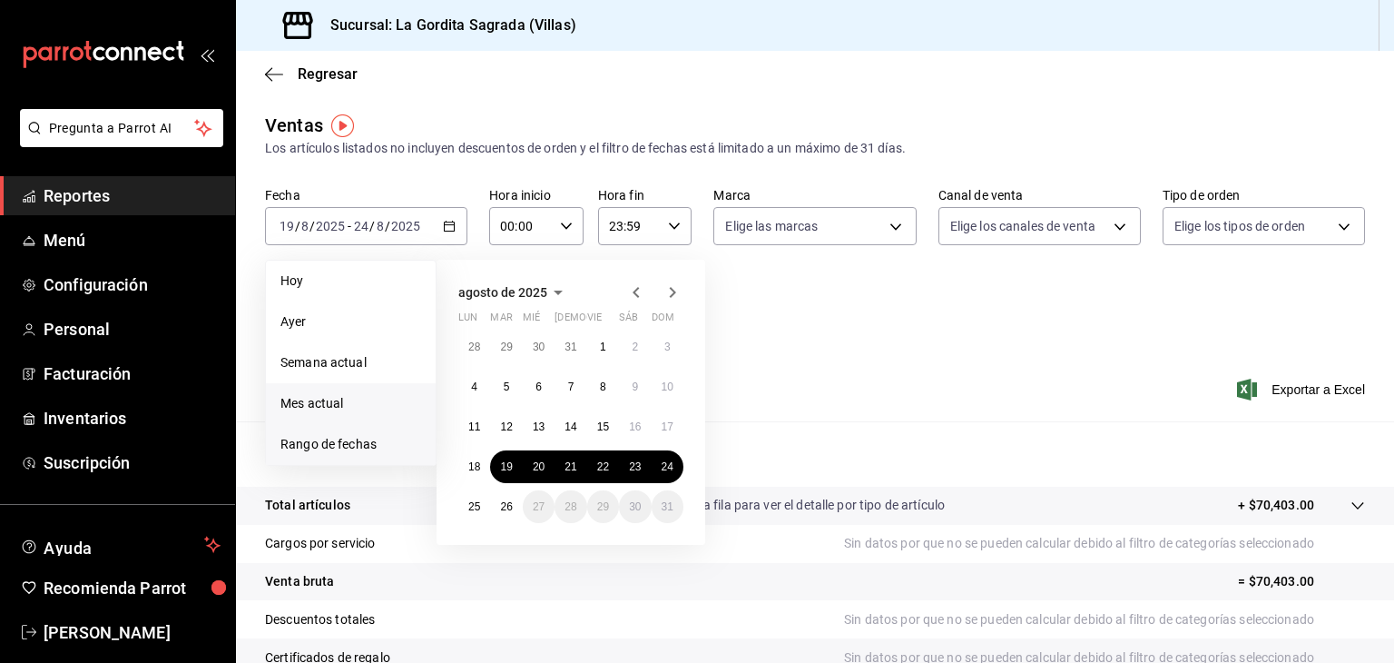
click at [360, 408] on span "Mes actual" at bounding box center [350, 403] width 141 height 19
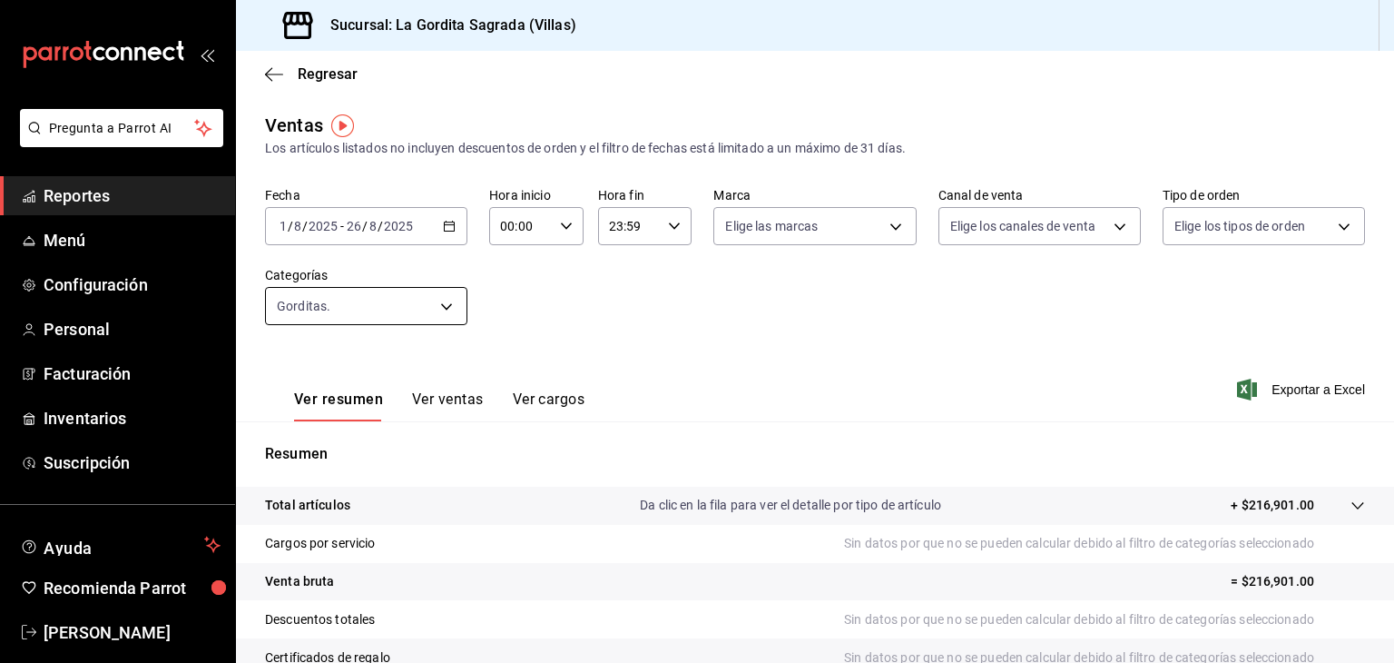
click at [423, 313] on body "Pregunta a Parrot AI Reportes Menú Configuración Personal Facturación Inventari…" at bounding box center [697, 331] width 1394 height 663
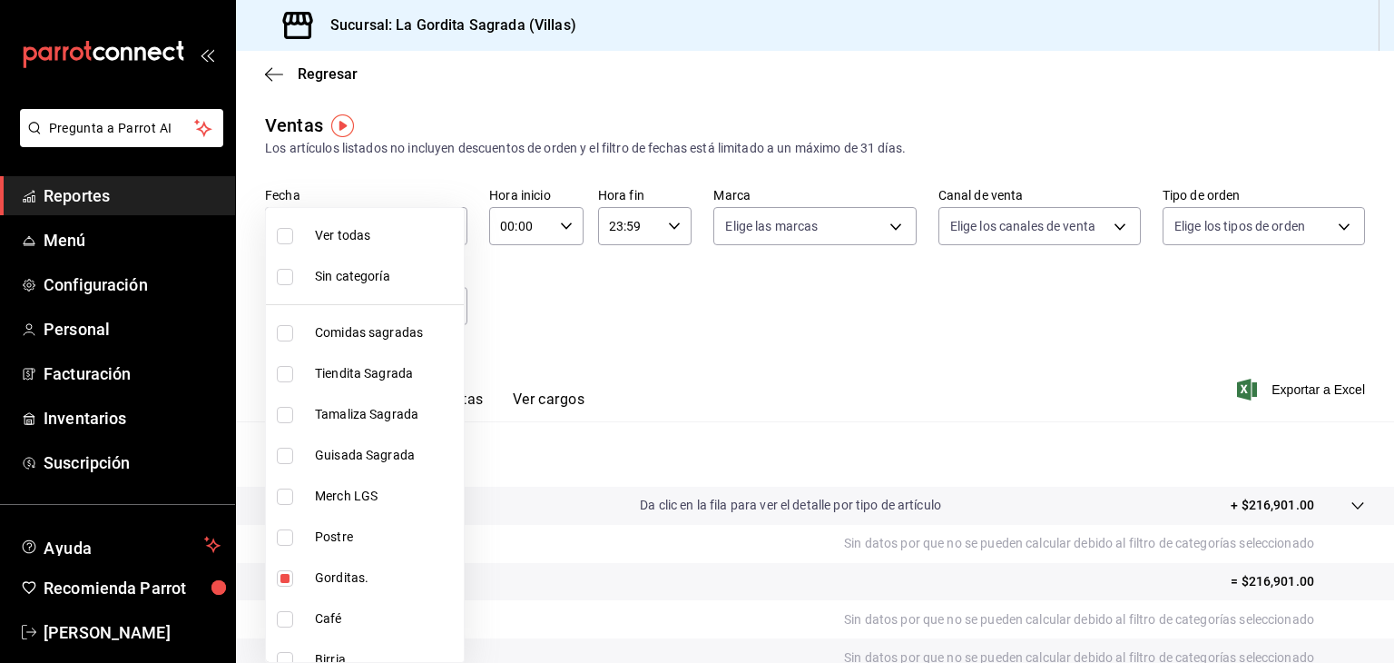
click at [365, 239] on span "Ver todas" at bounding box center [386, 235] width 142 height 19
type input "07869c6b-0dfb-4811-95b8-7b427bfb9918,efe8f94d-3af1-4836-a485-20f15f92bc71,b7791…"
checkbox input "true"
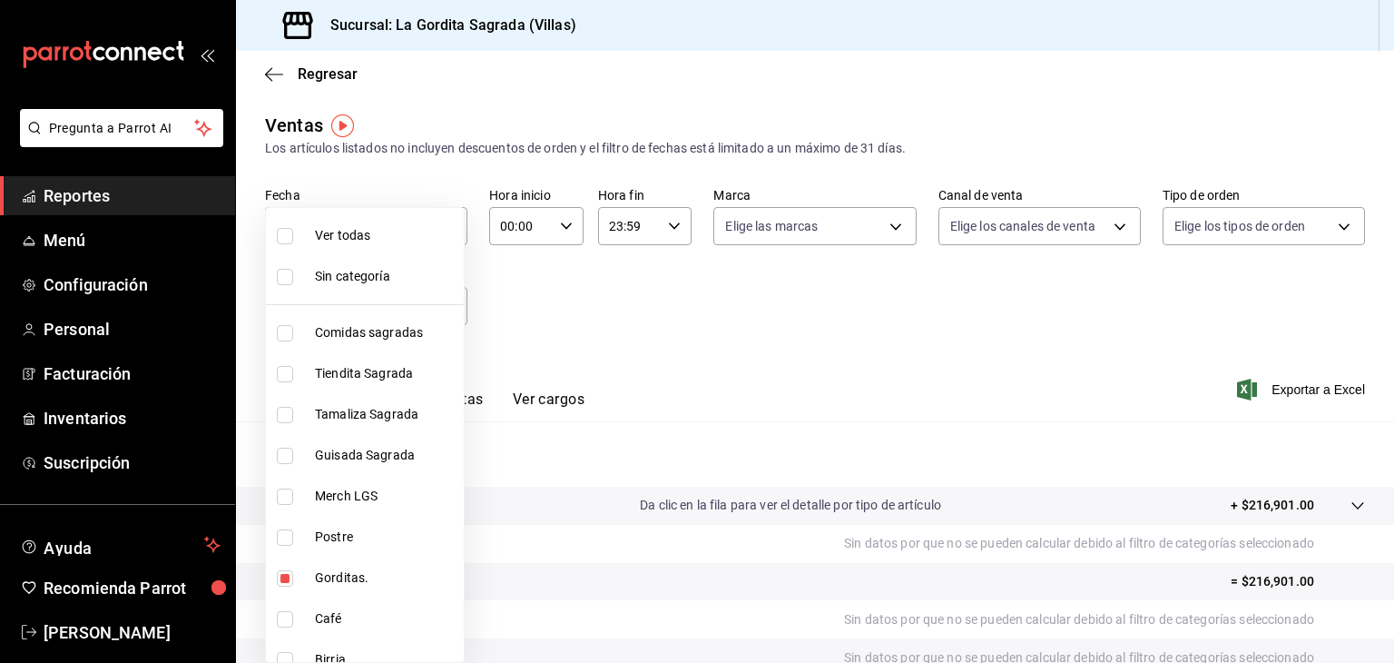
checkbox input "true"
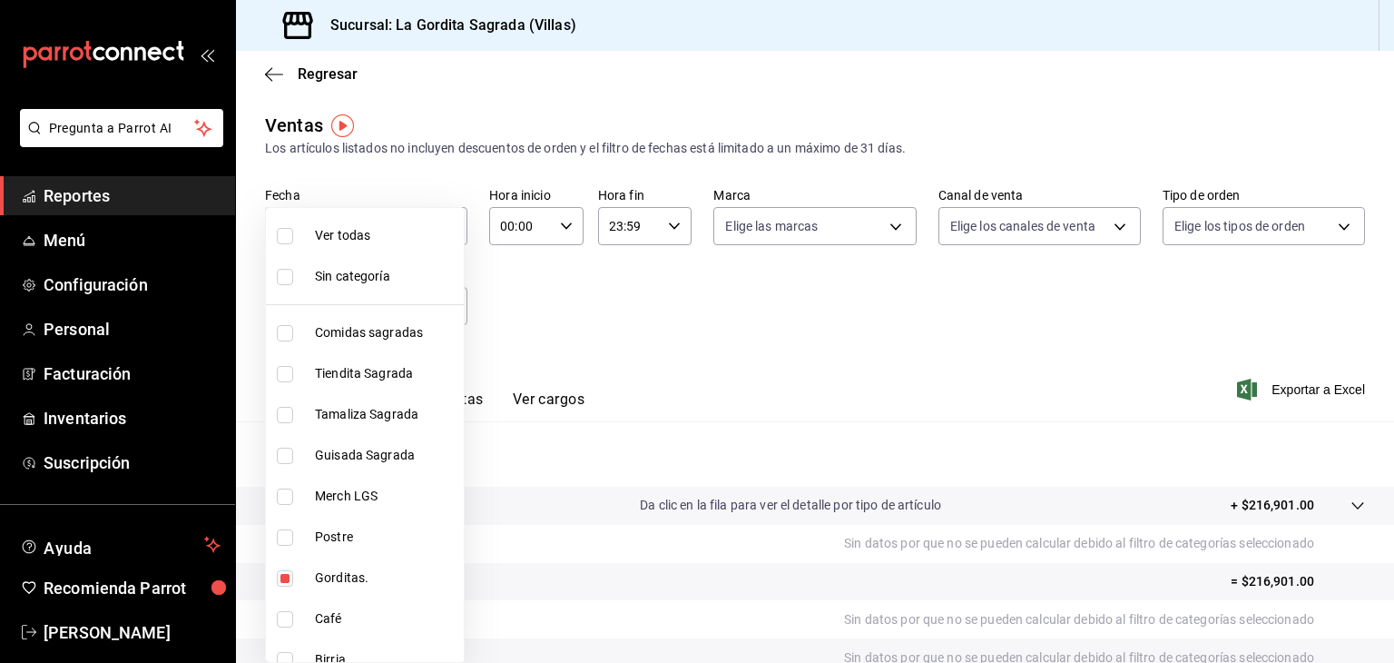
checkbox input "true"
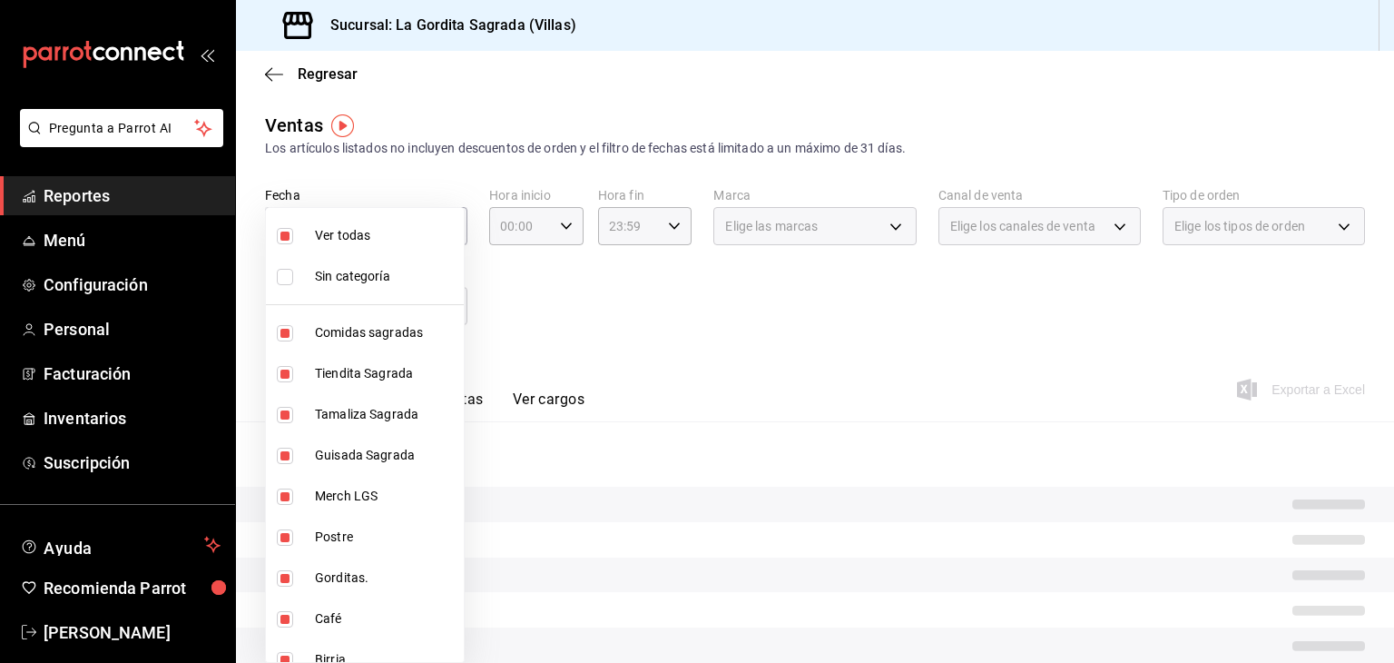
click at [575, 339] on div at bounding box center [697, 331] width 1394 height 663
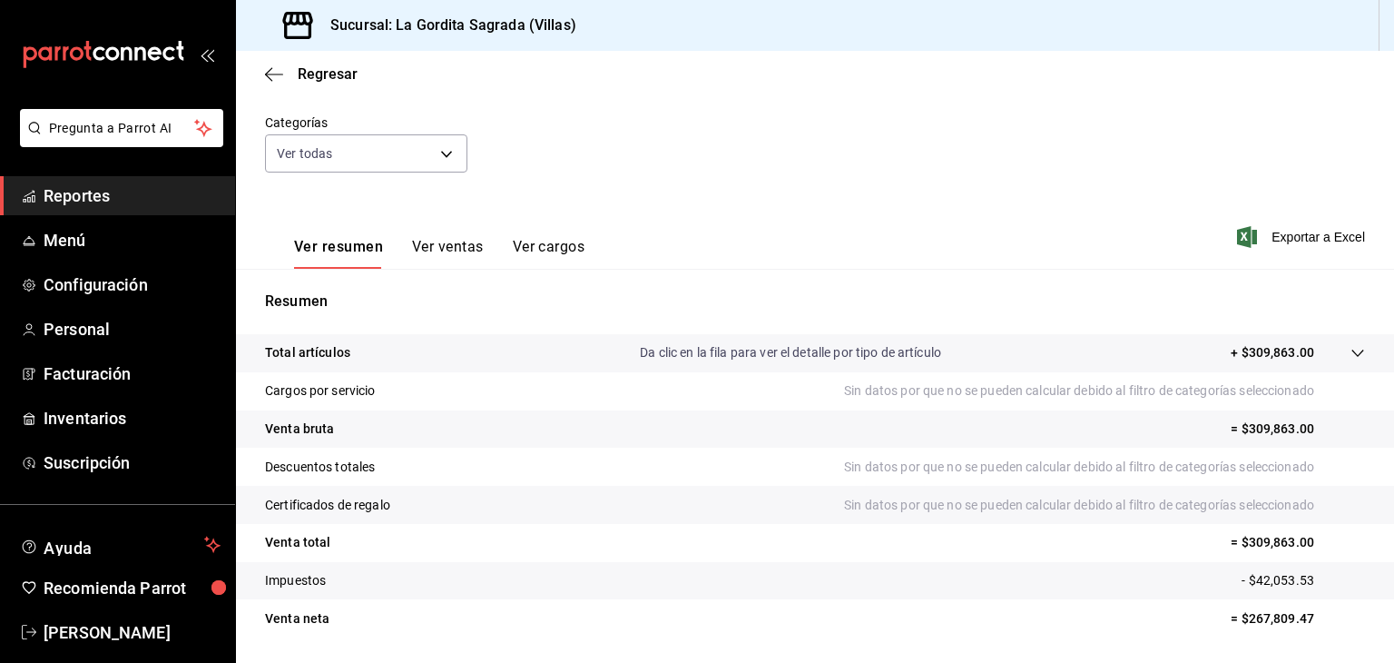
scroll to position [182, 0]
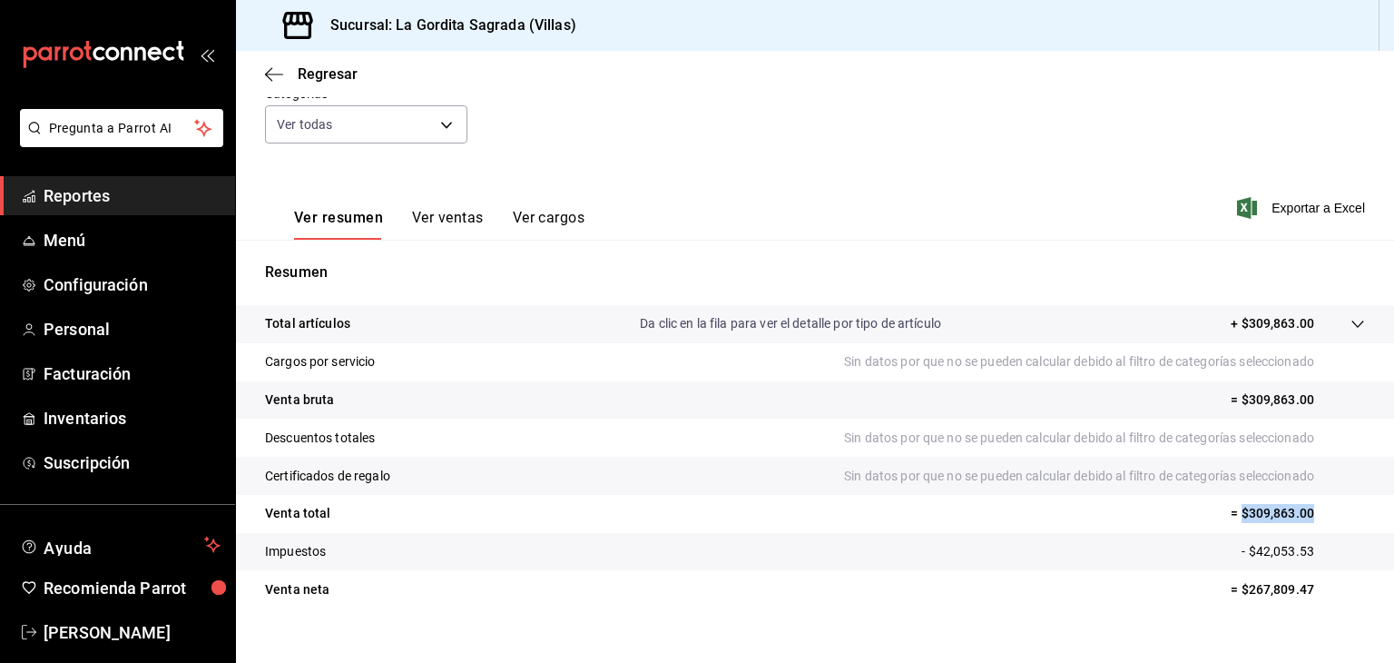
drag, startPoint x: 1227, startPoint y: 508, endPoint x: 1304, endPoint y: 513, distance: 77.3
click at [1304, 513] on p "= $309,863.00" at bounding box center [1298, 513] width 134 height 19
copy p "$309,863.00"
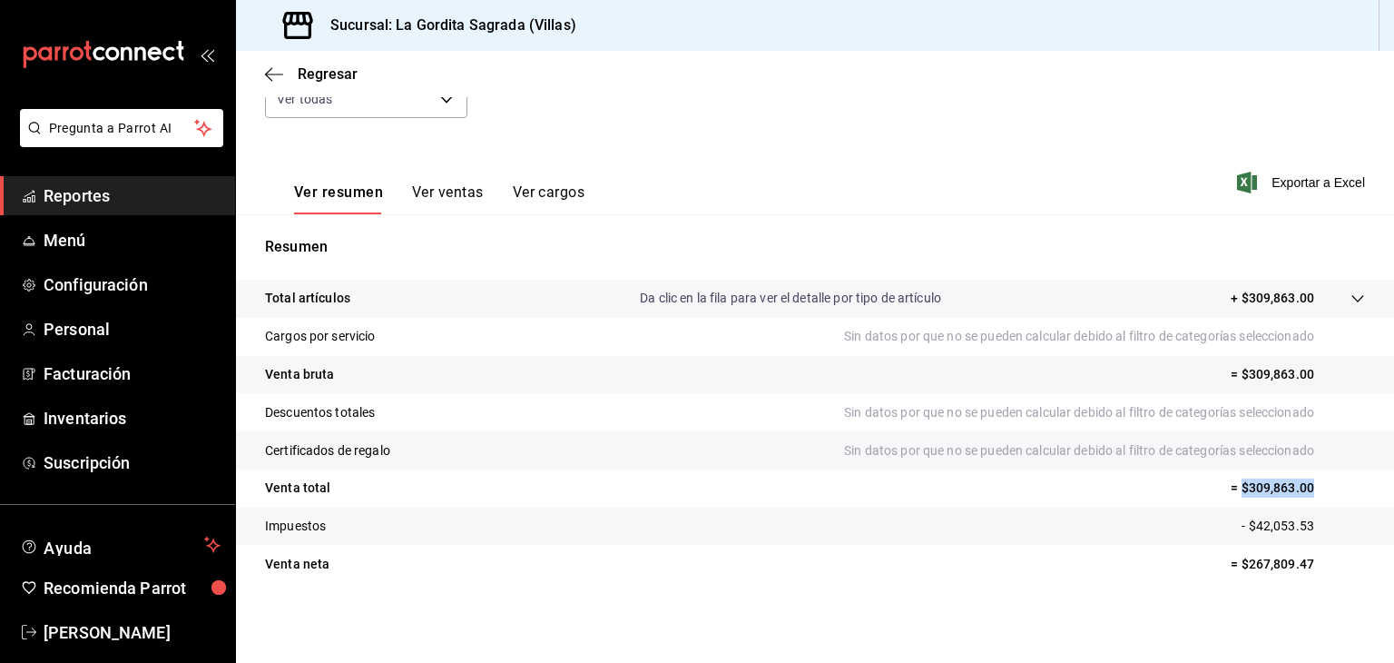
scroll to position [0, 0]
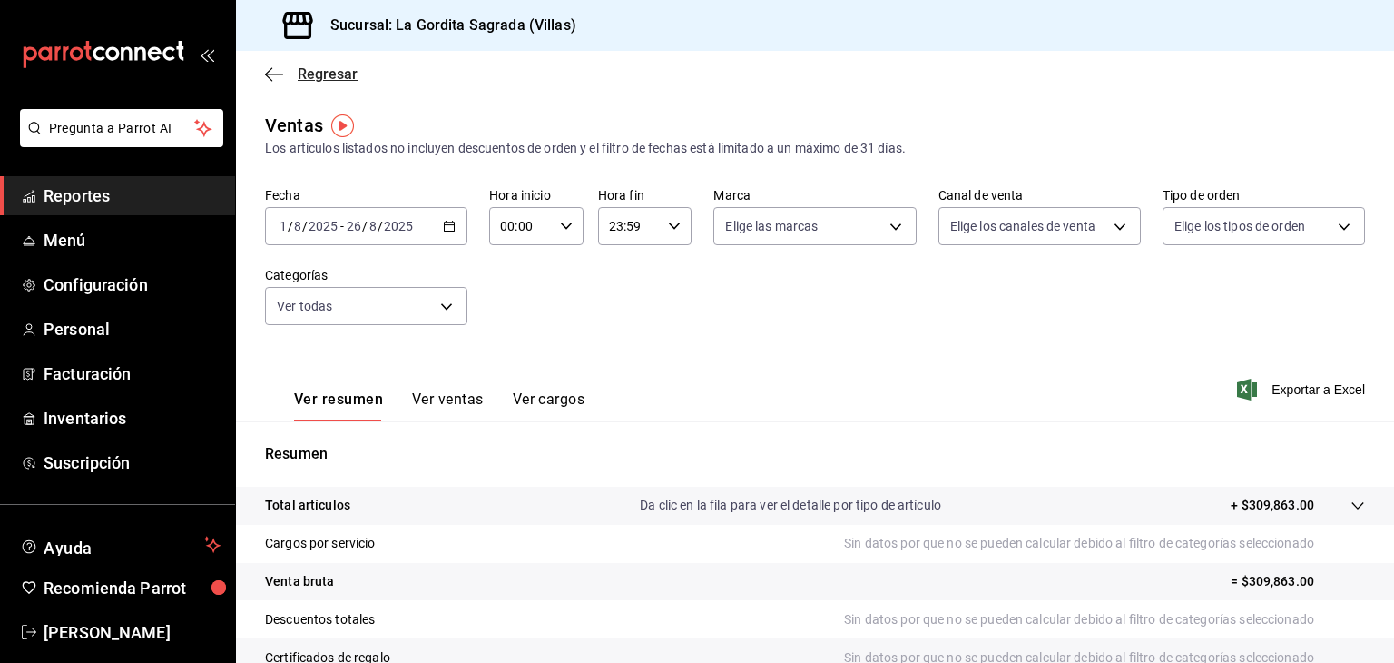
click at [280, 74] on icon "button" at bounding box center [274, 74] width 18 height 1
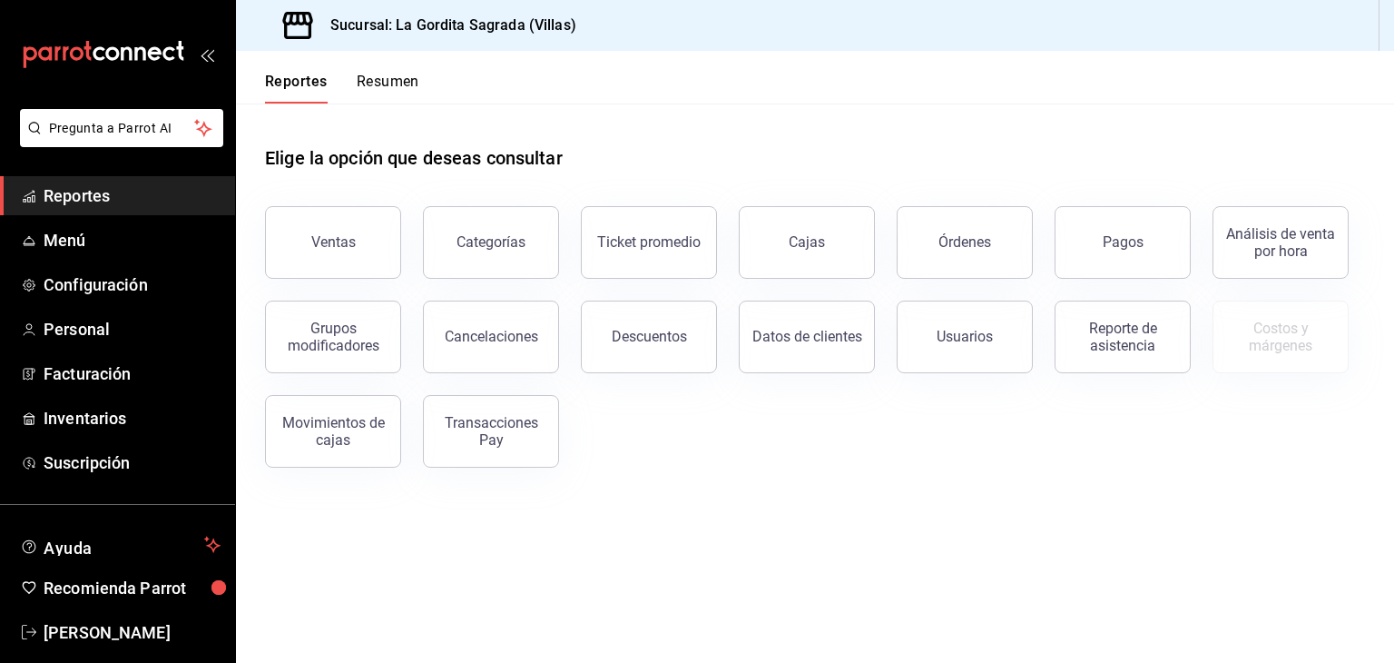
click at [407, 91] on button "Resumen" at bounding box center [388, 88] width 63 height 31
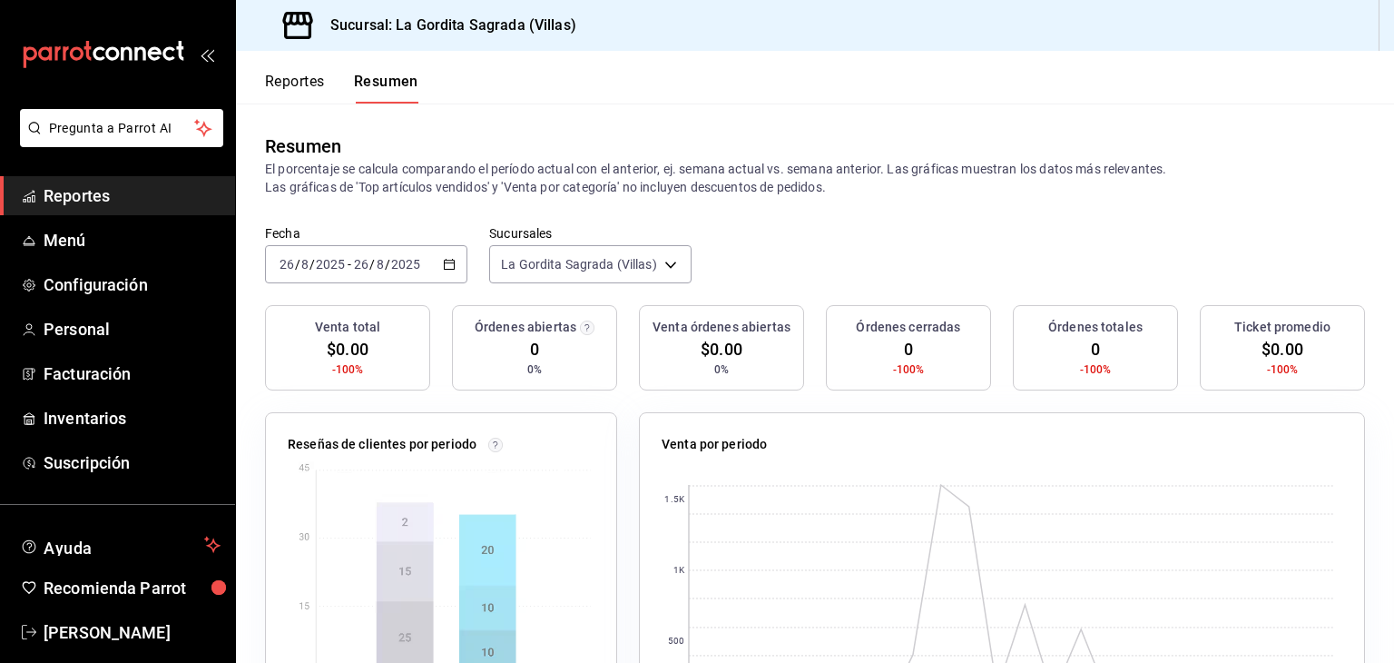
click at [449, 270] on \(Stroke\) "button" at bounding box center [449, 265] width 11 height 10
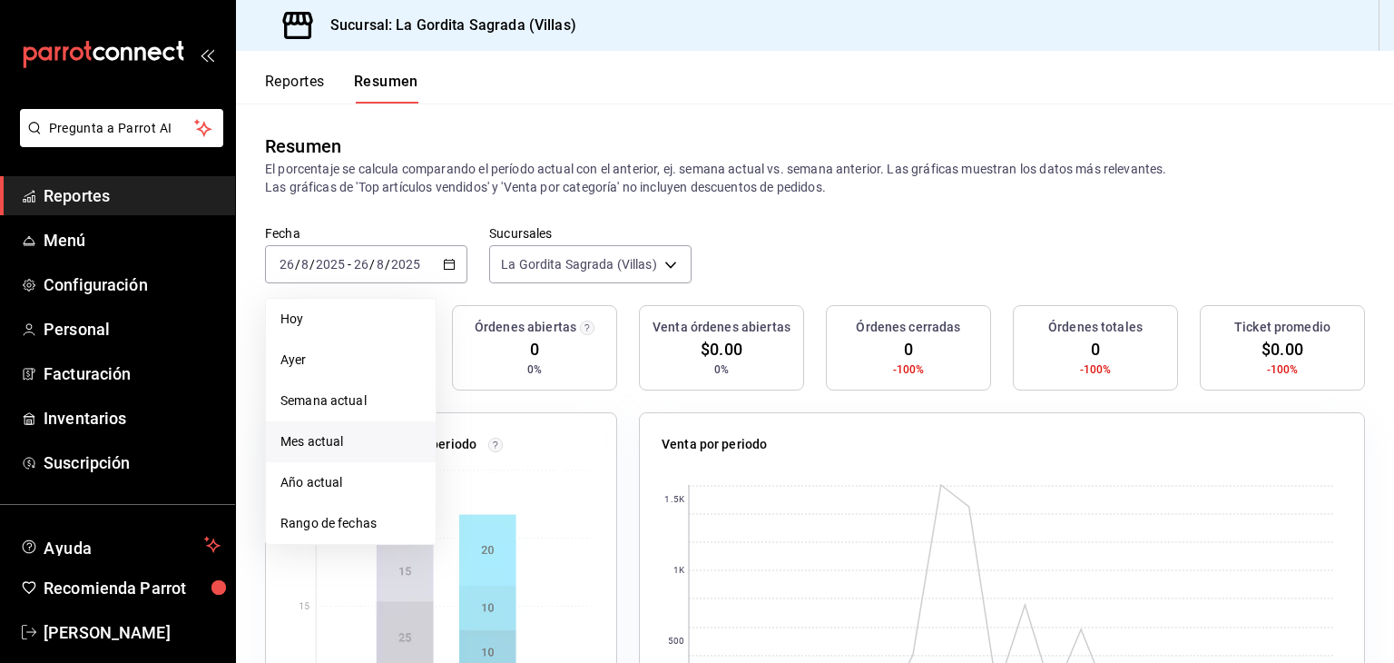
click at [324, 450] on span "Mes actual" at bounding box center [350, 441] width 141 height 19
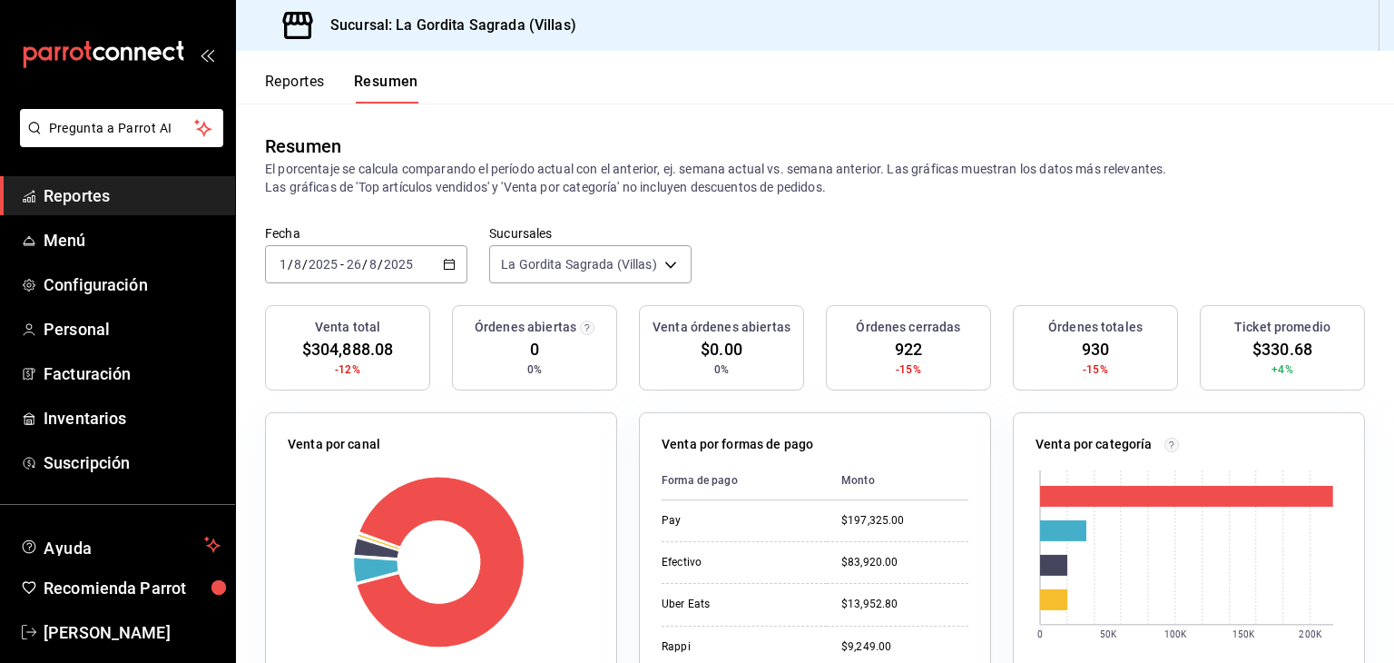
click at [164, 186] on span "Reportes" at bounding box center [132, 195] width 177 height 25
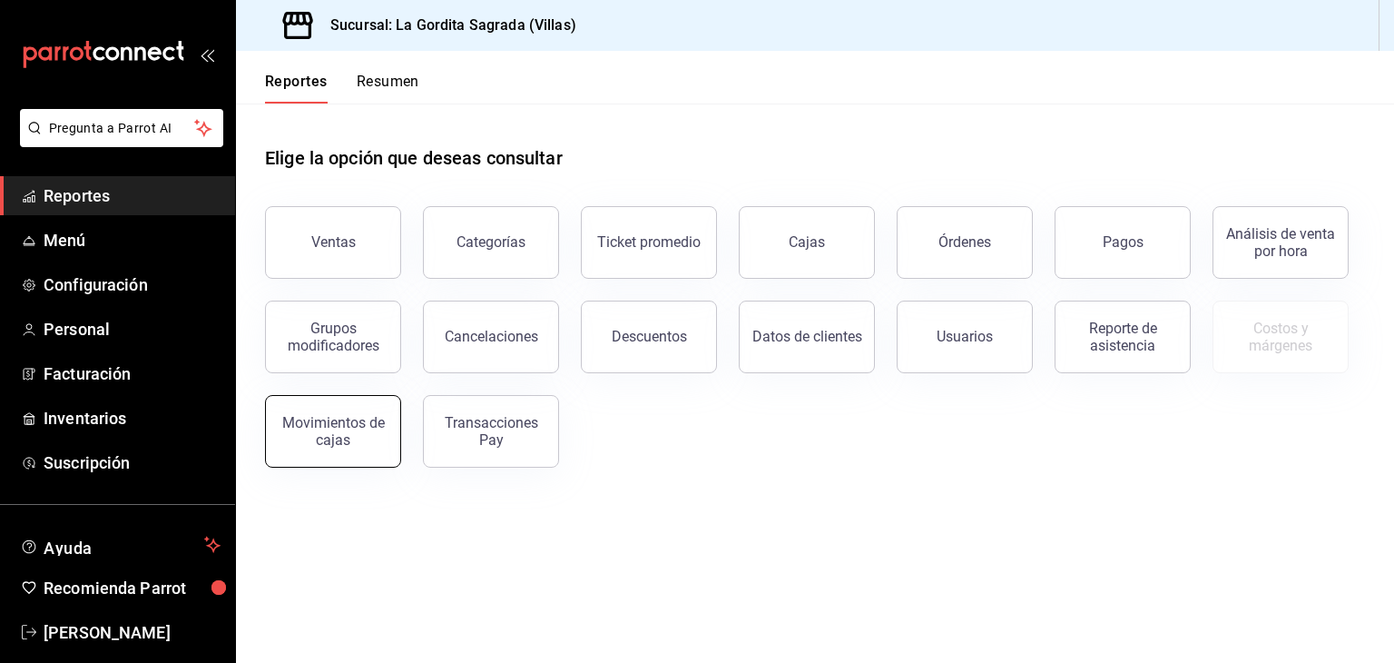
click at [327, 420] on div "Movimientos de cajas" at bounding box center [333, 431] width 113 height 34
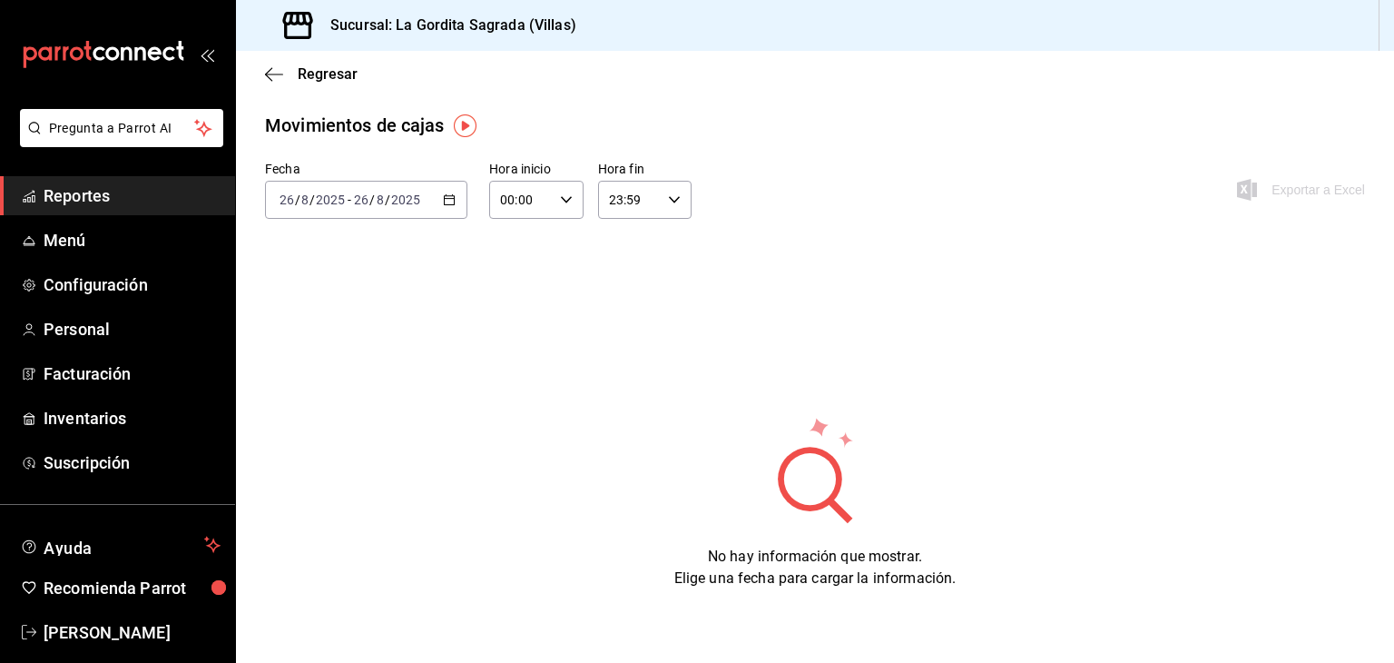
click at [450, 201] on icon "button" at bounding box center [449, 199] width 13 height 13
click at [362, 369] on span "Mes actual" at bounding box center [350, 377] width 141 height 19
